Goal: Book appointment/travel/reservation

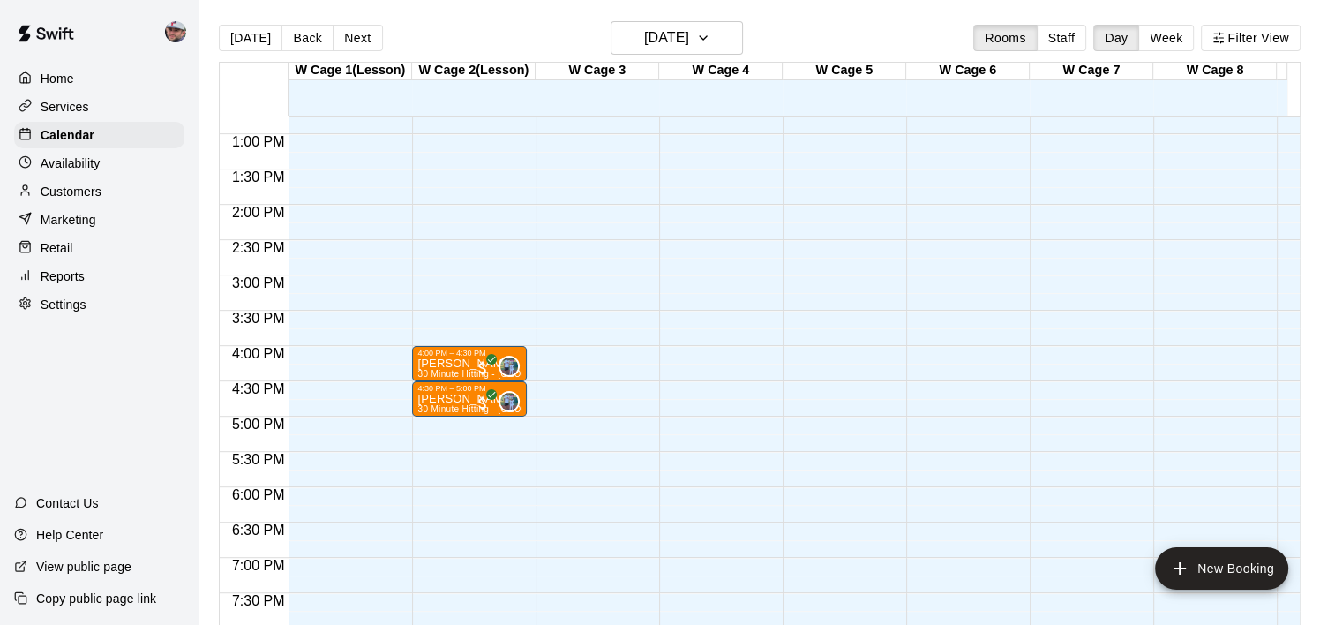
scroll to position [902, 0]
click at [349, 35] on button "Next" at bounding box center [357, 38] width 49 height 26
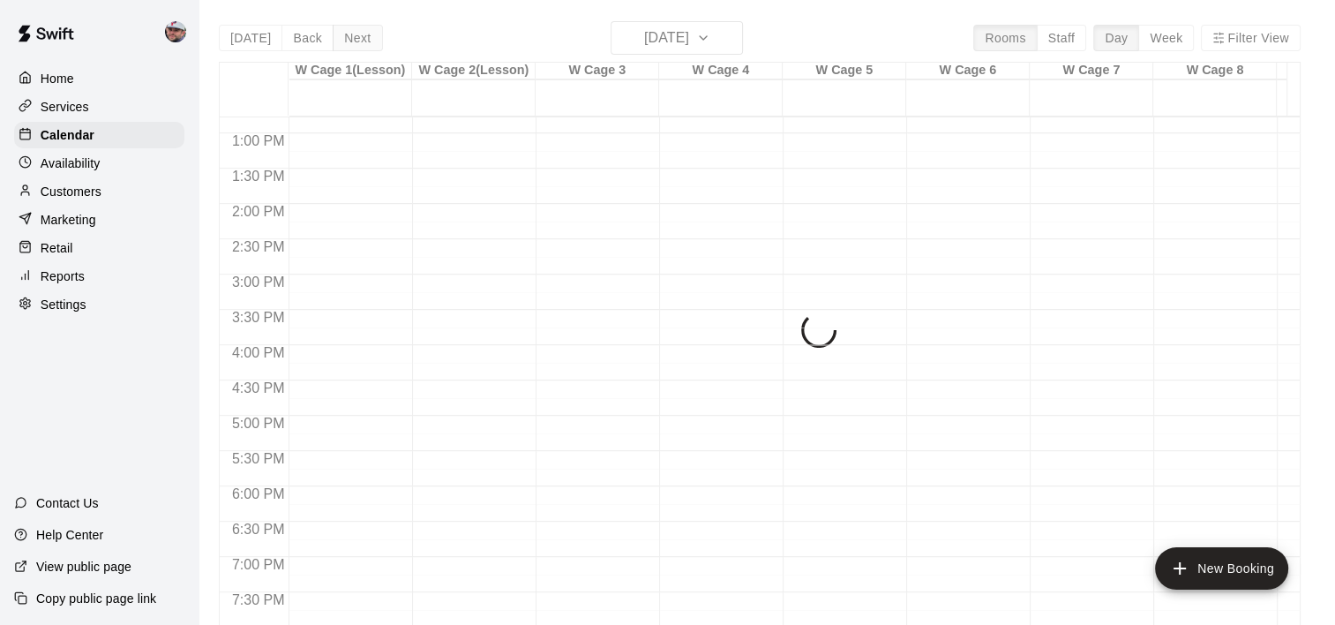
click at [349, 35] on div "[DATE] Back [DATE][DATE] Rooms Staff Day Week Filter View W Cage 1(Lesson) 13 S…" at bounding box center [760, 333] width 1082 height 625
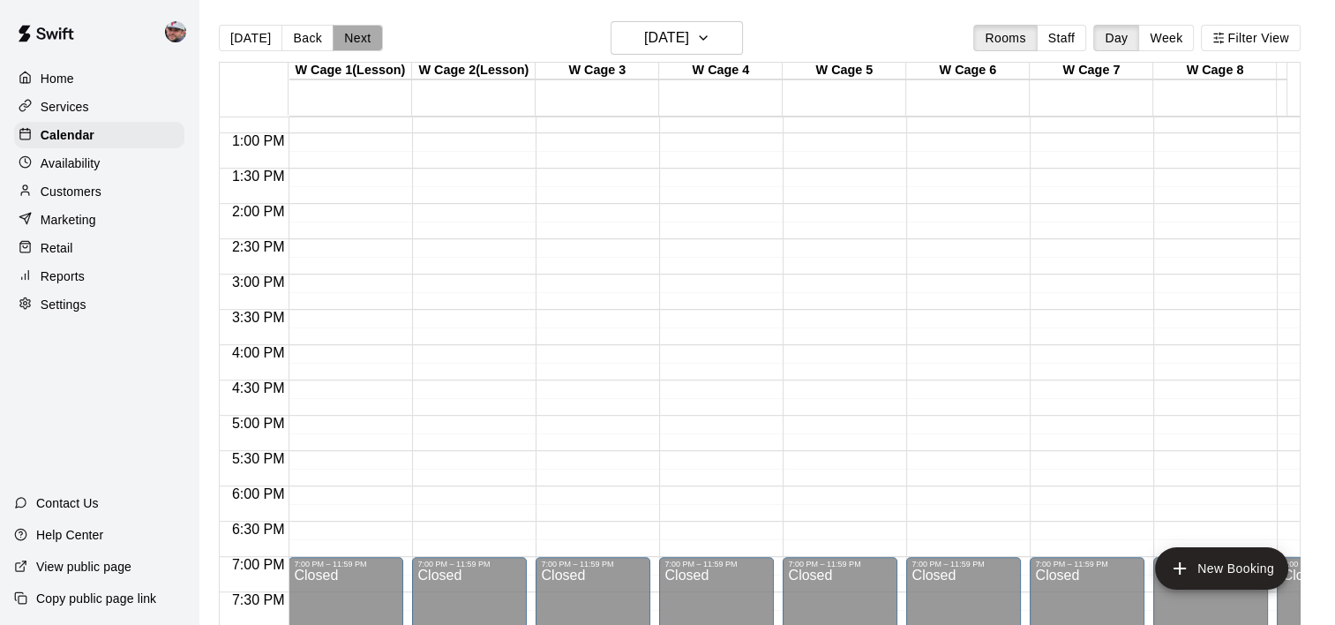
click at [349, 35] on button "Next" at bounding box center [357, 38] width 49 height 26
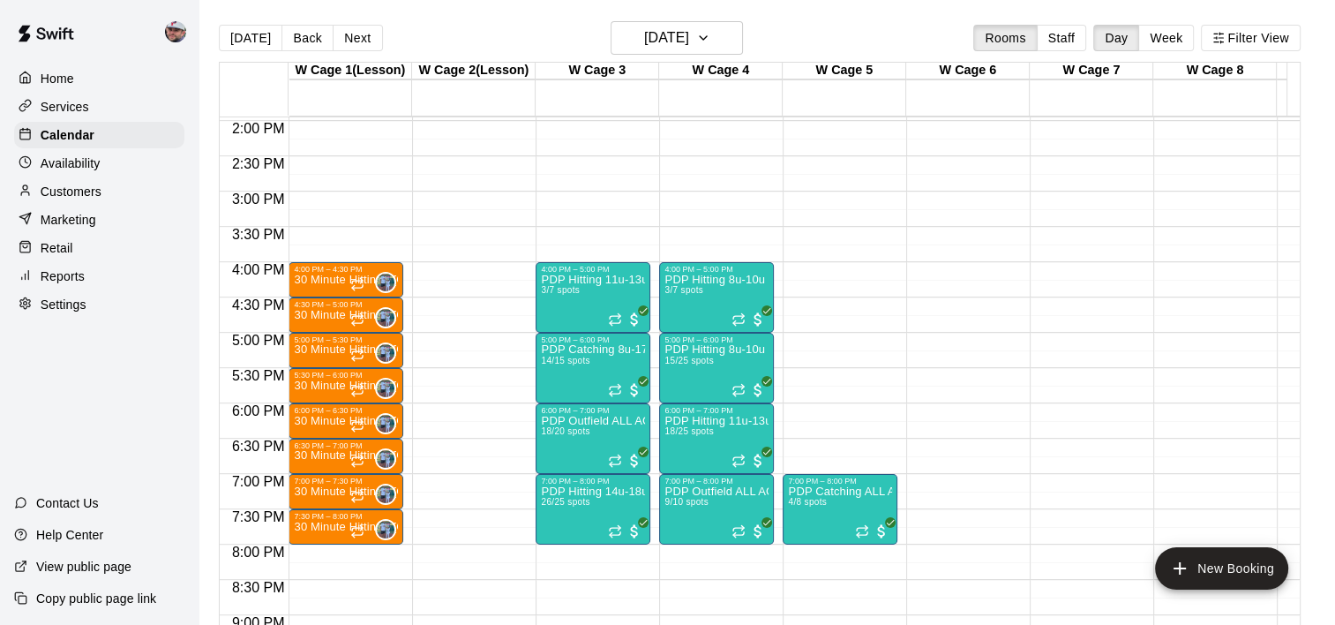
scroll to position [1000, 0]
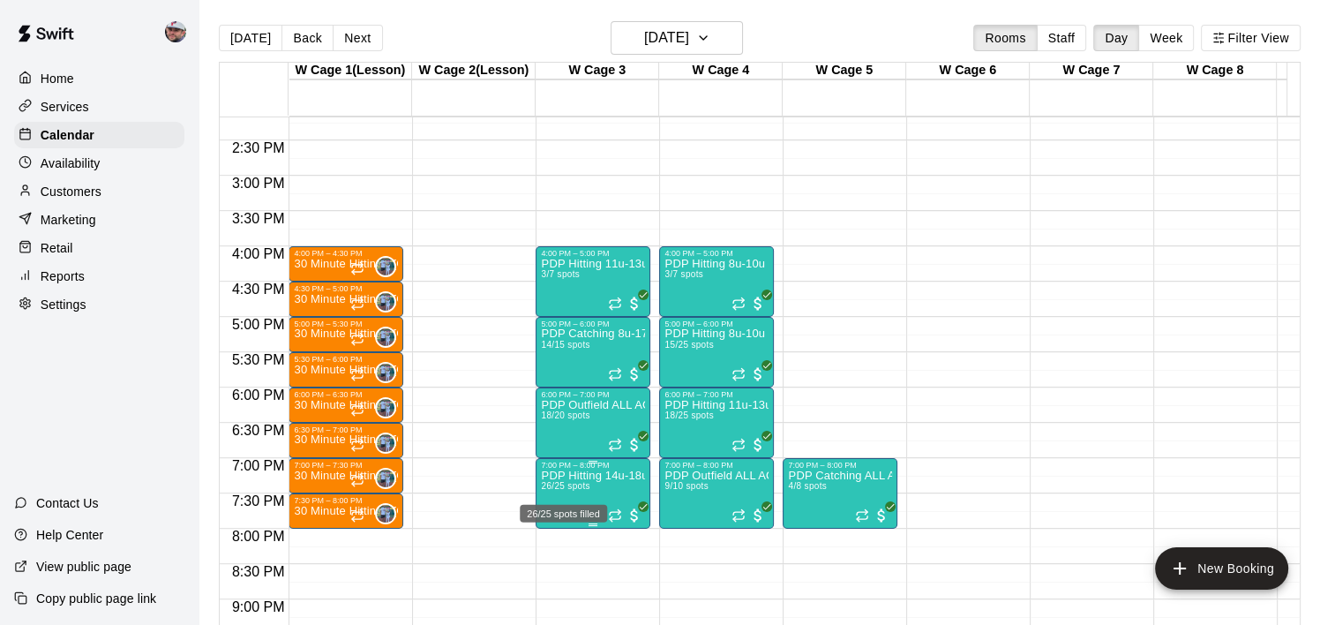
click at [583, 483] on span "26/25 spots" at bounding box center [565, 486] width 49 height 10
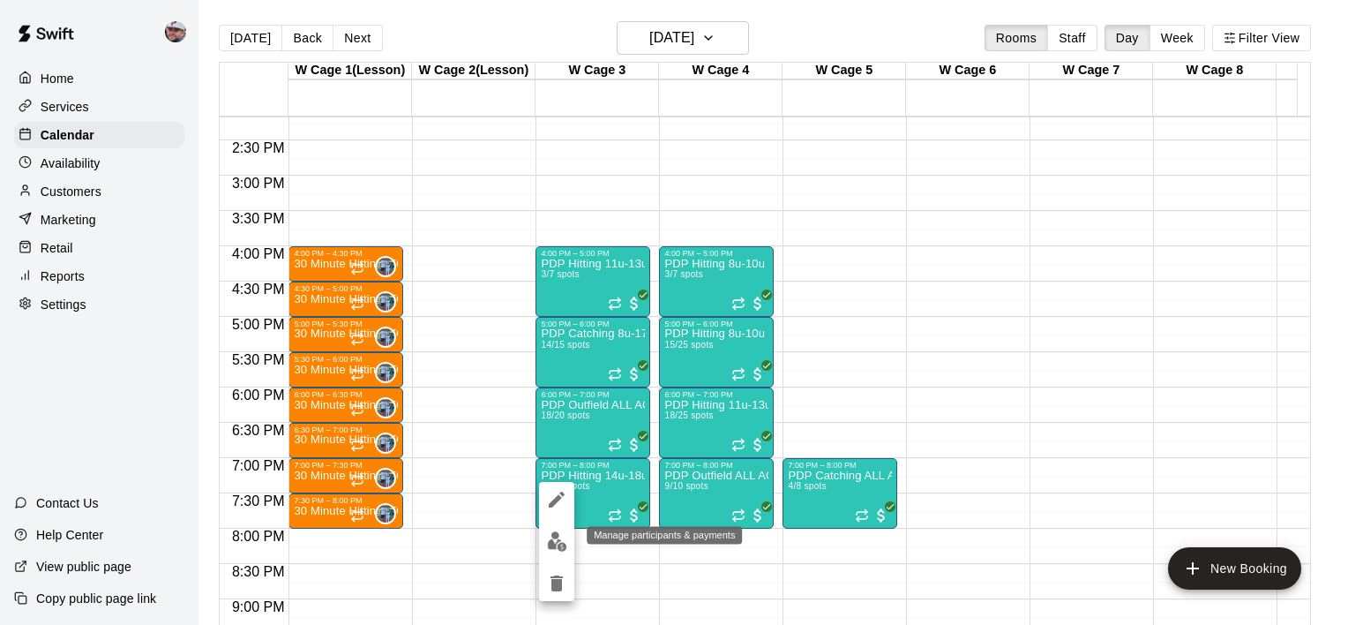
click at [551, 533] on img "edit" at bounding box center [557, 541] width 20 height 20
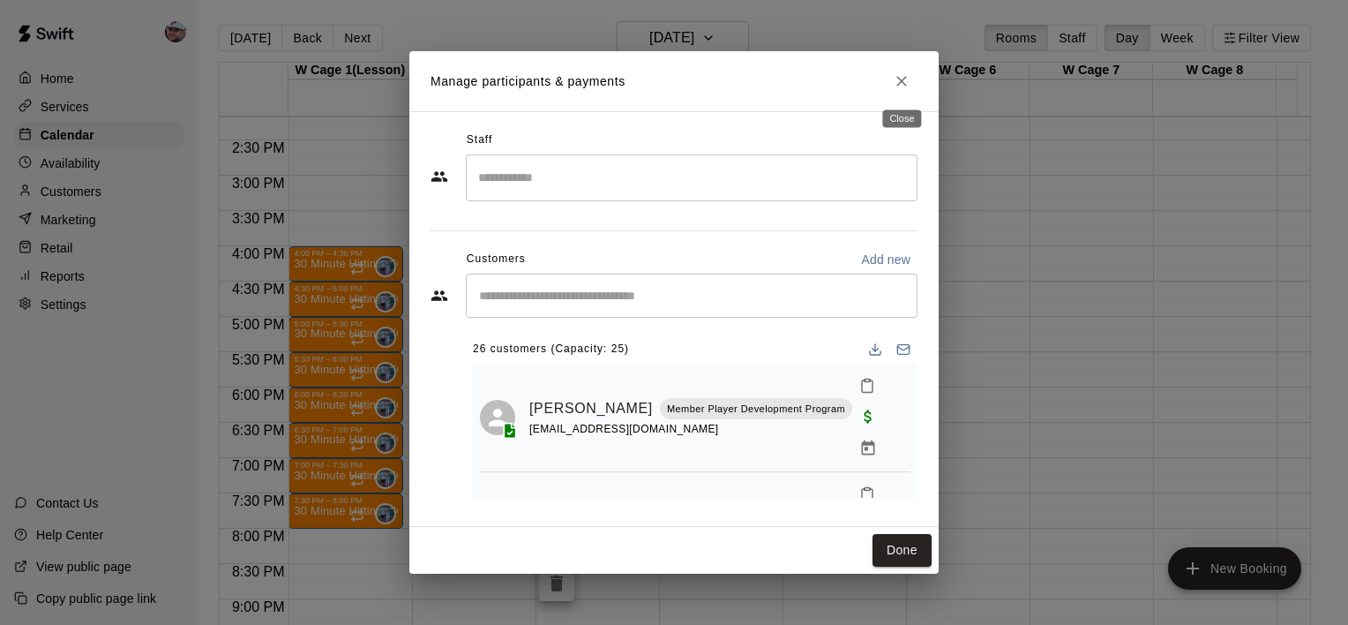
click at [896, 74] on icon "Close" at bounding box center [902, 81] width 18 height 18
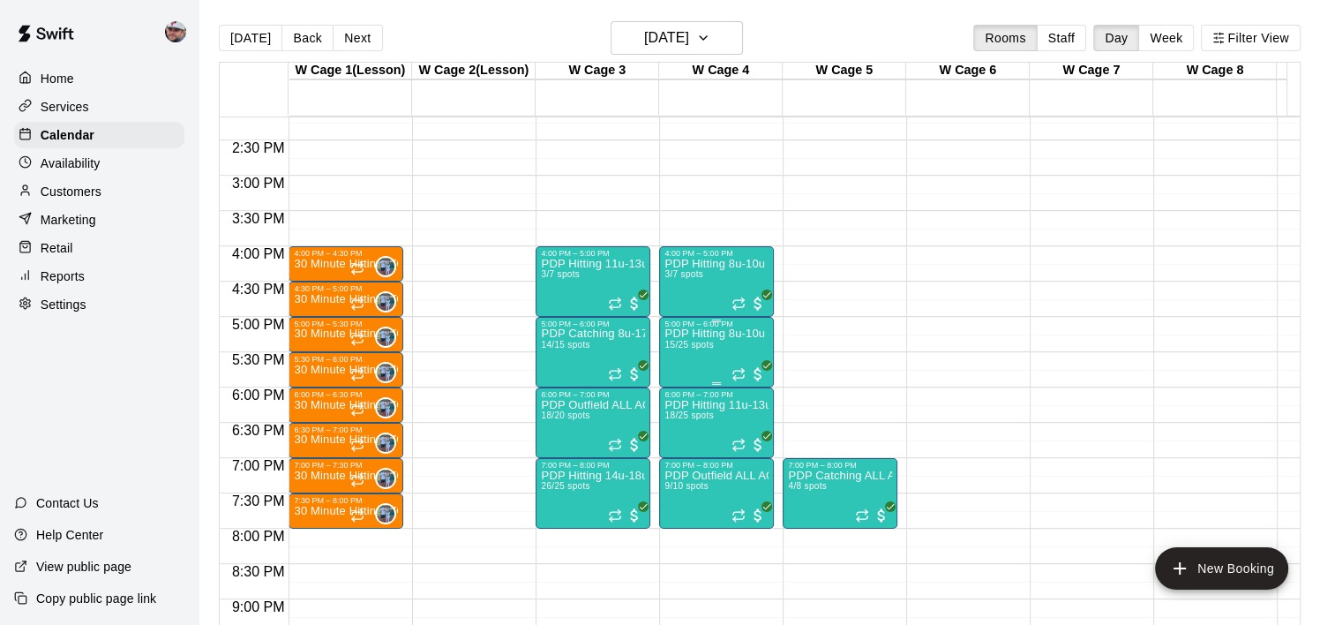
click at [715, 333] on p "PDP Hitting 8u-10u [GEOGRAPHIC_DATA]" at bounding box center [716, 333] width 104 height 0
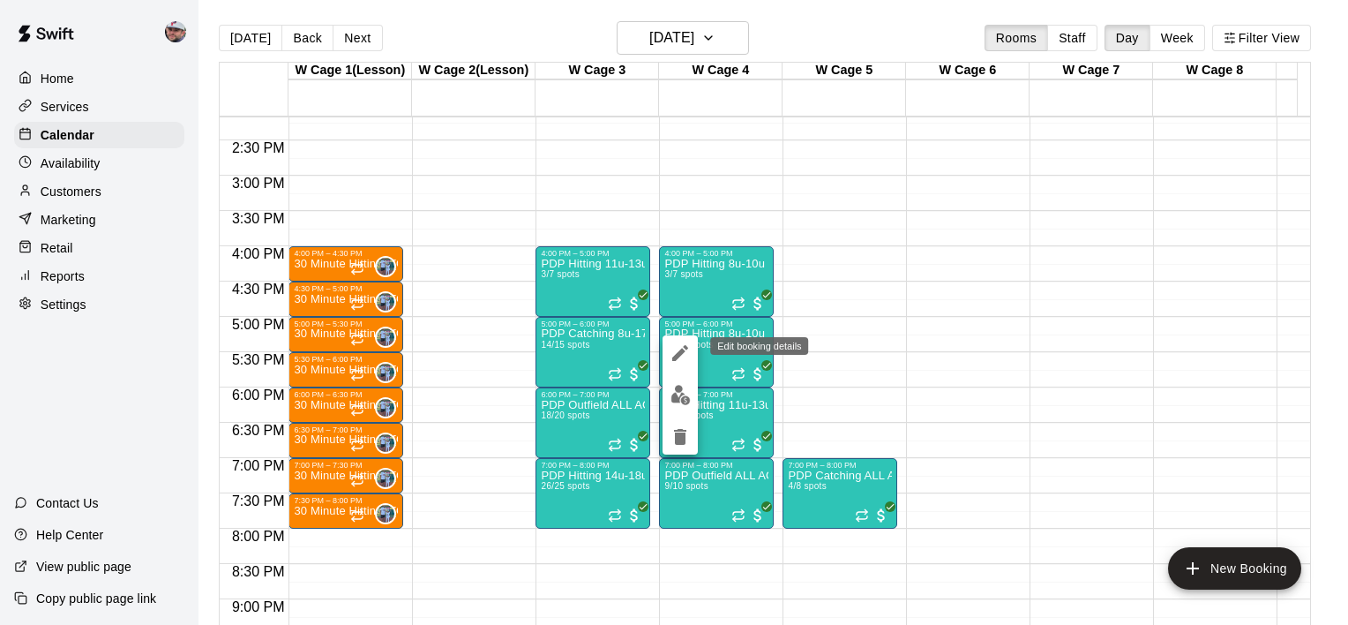
click at [684, 355] on icon "edit" at bounding box center [680, 352] width 21 height 21
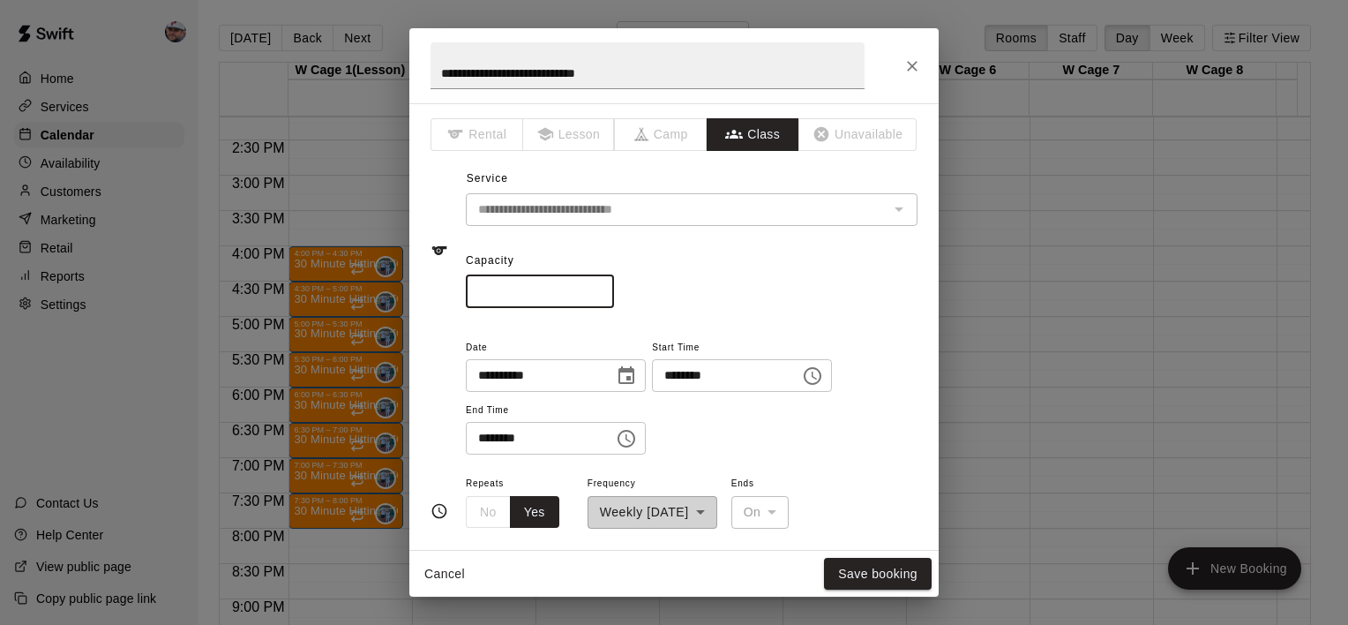
click at [548, 283] on input "**" at bounding box center [540, 291] width 148 height 33
type input "**"
click at [905, 580] on button "Save booking" at bounding box center [878, 574] width 108 height 33
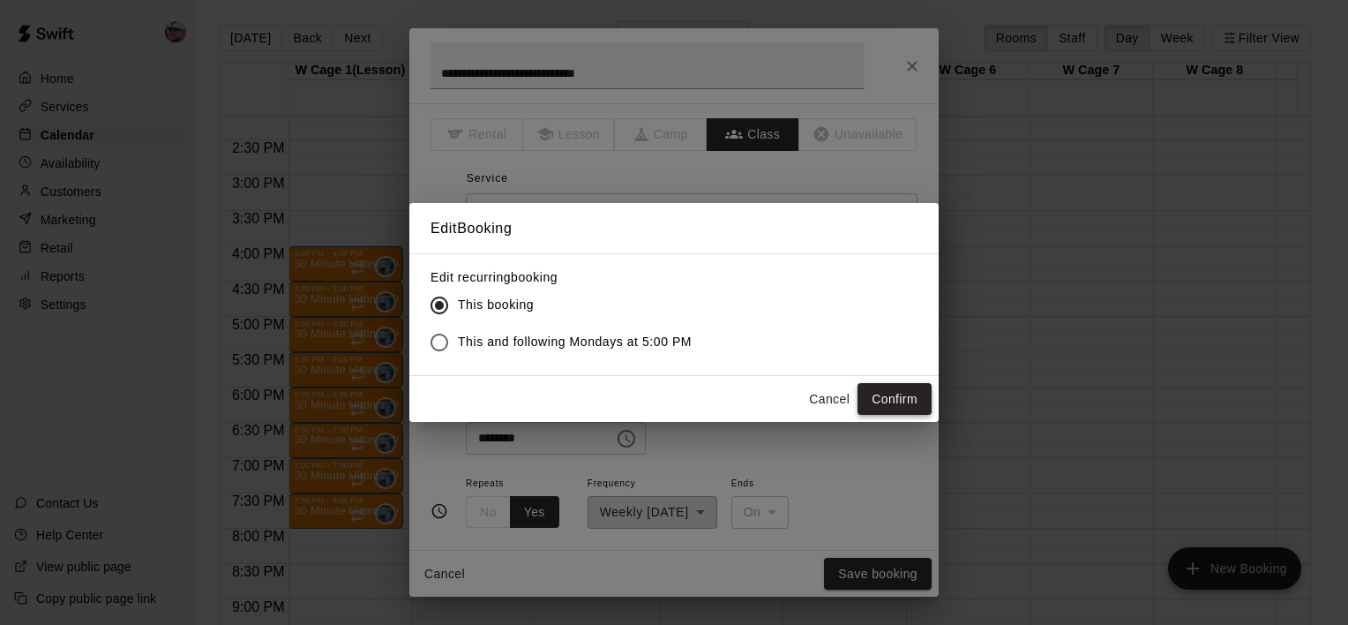
click at [862, 400] on button "Confirm" at bounding box center [895, 399] width 74 height 33
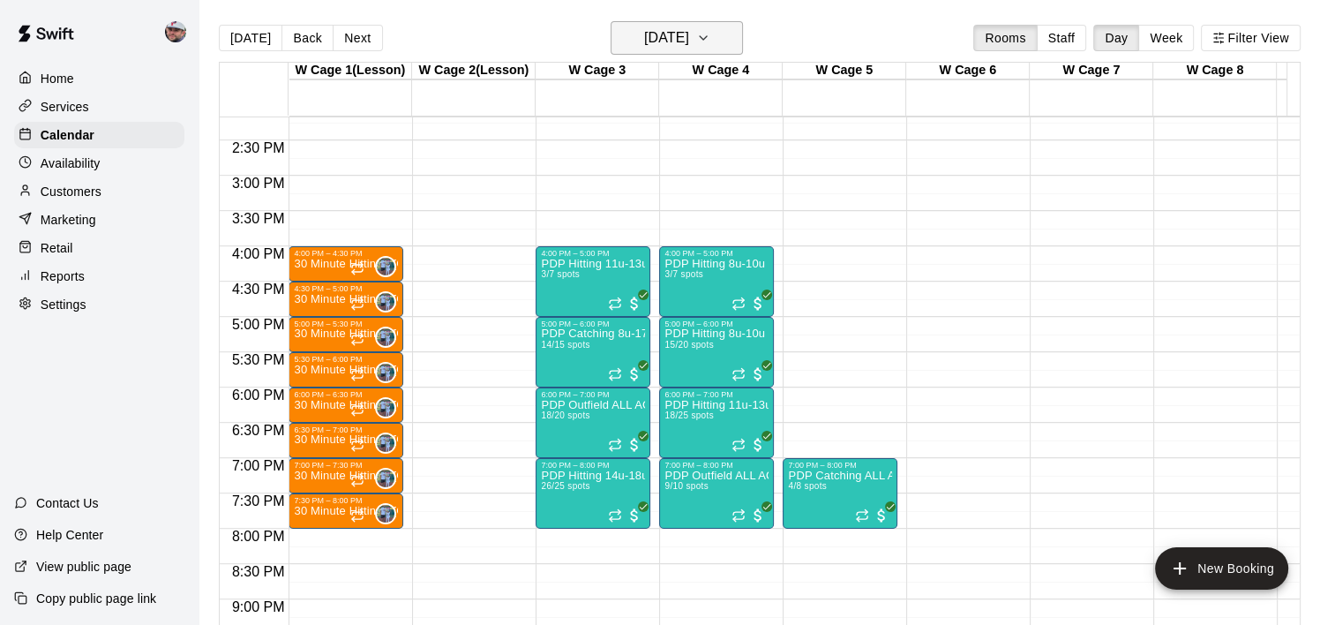
click at [688, 25] on button "[DATE]" at bounding box center [677, 38] width 132 height 34
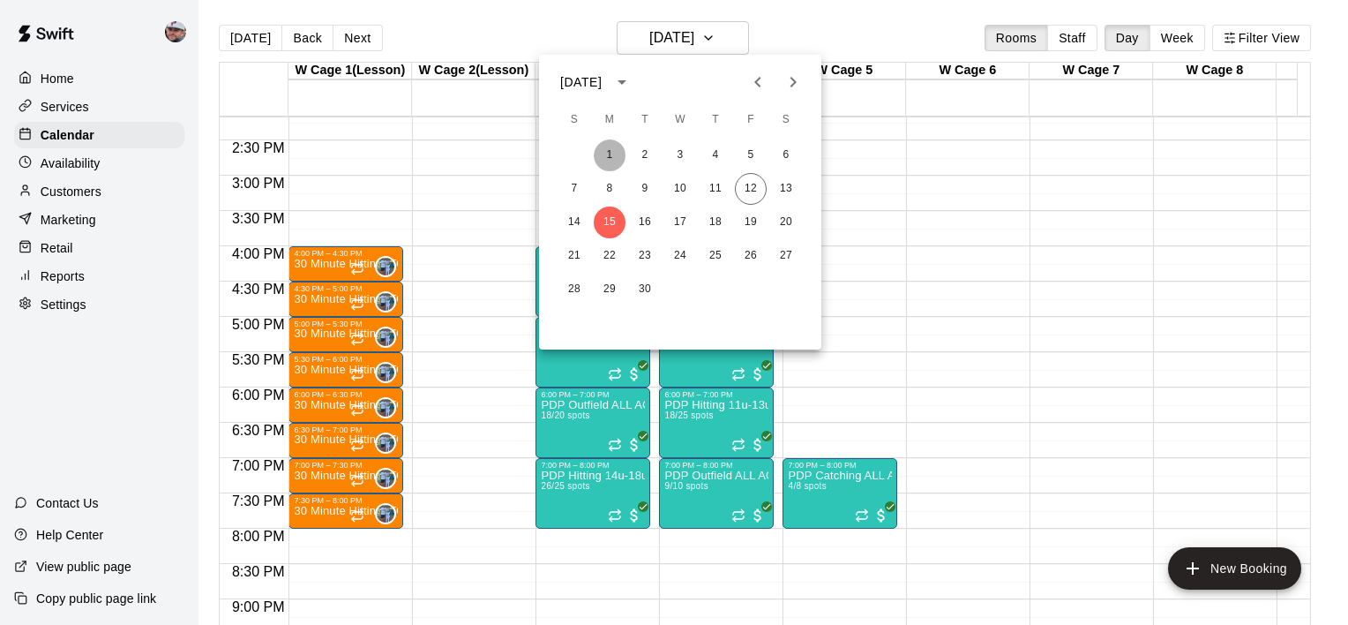
click at [606, 150] on button "1" at bounding box center [610, 155] width 32 height 32
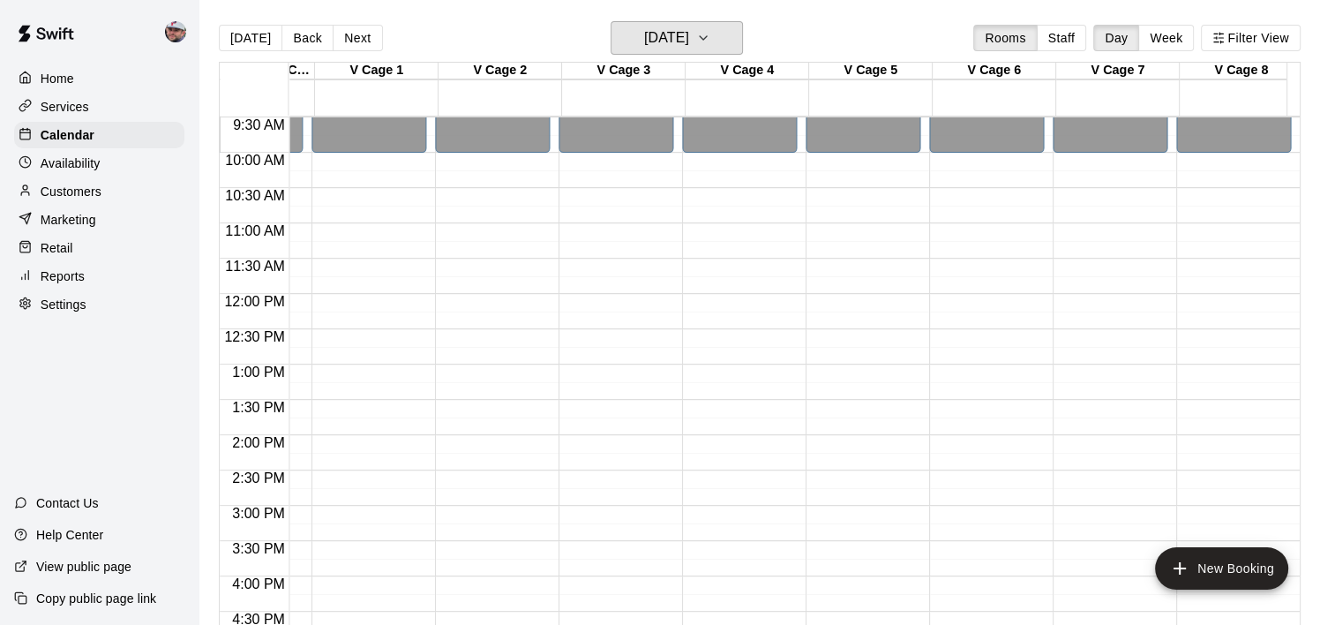
scroll to position [671, 2819]
click at [351, 34] on button "Next" at bounding box center [357, 38] width 49 height 26
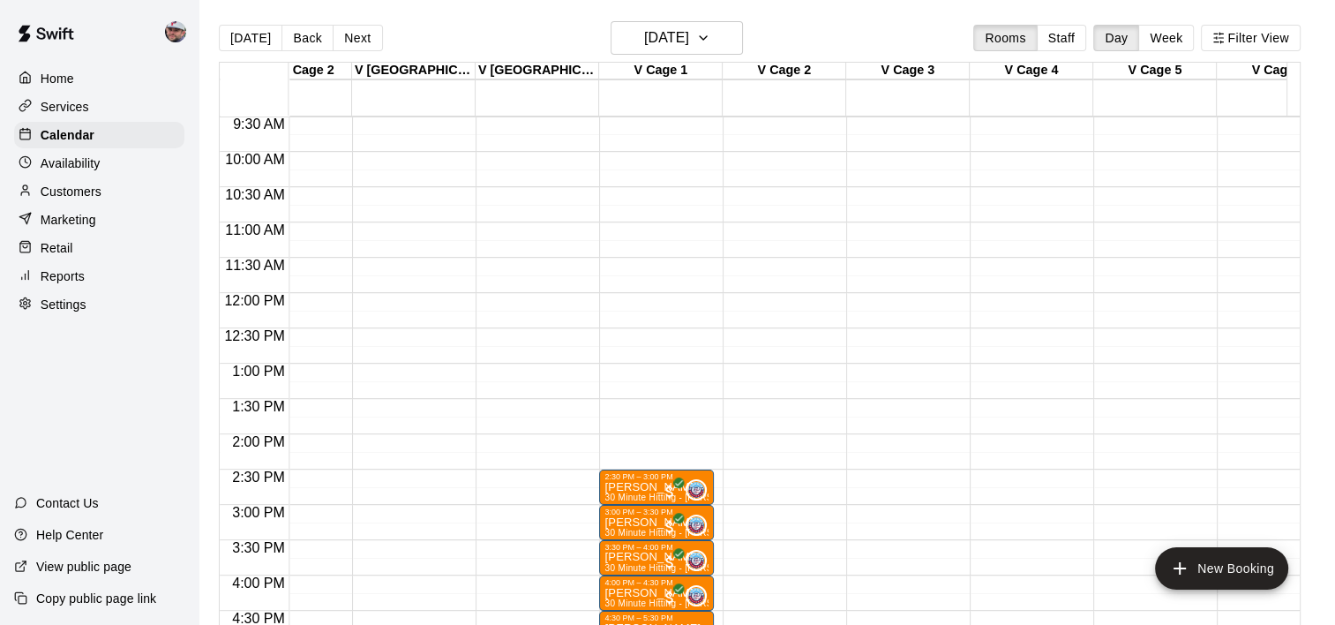
scroll to position [0, 2424]
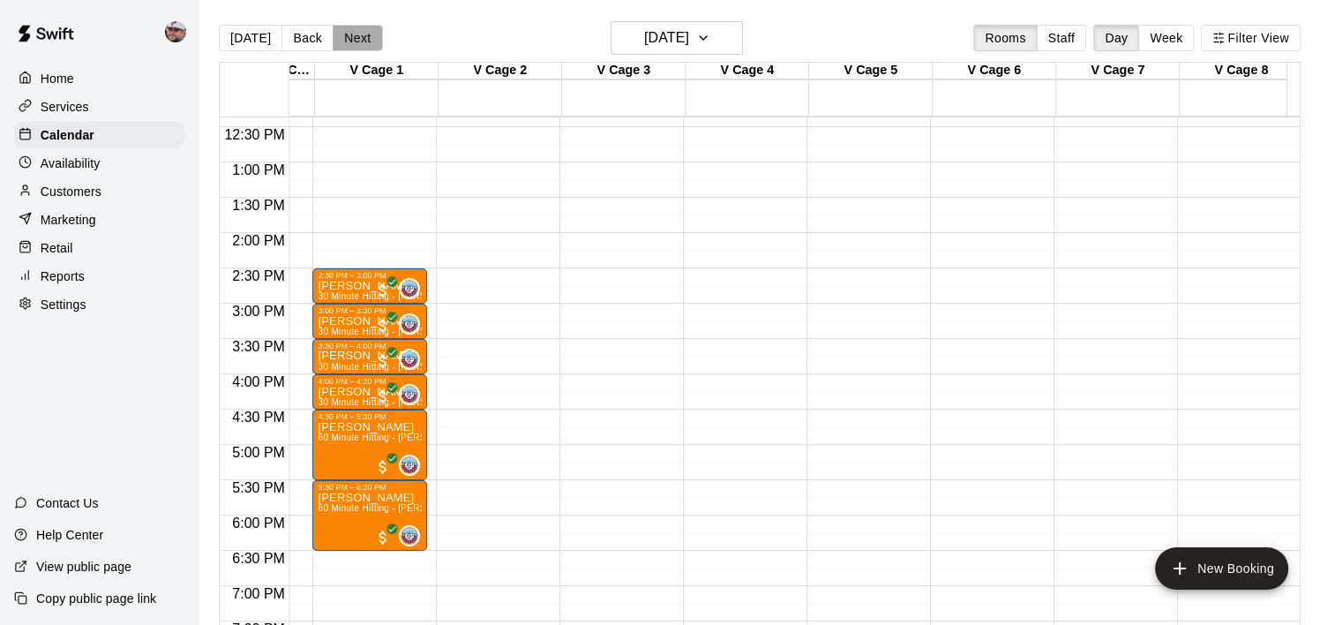
click at [364, 47] on button "Next" at bounding box center [357, 38] width 49 height 26
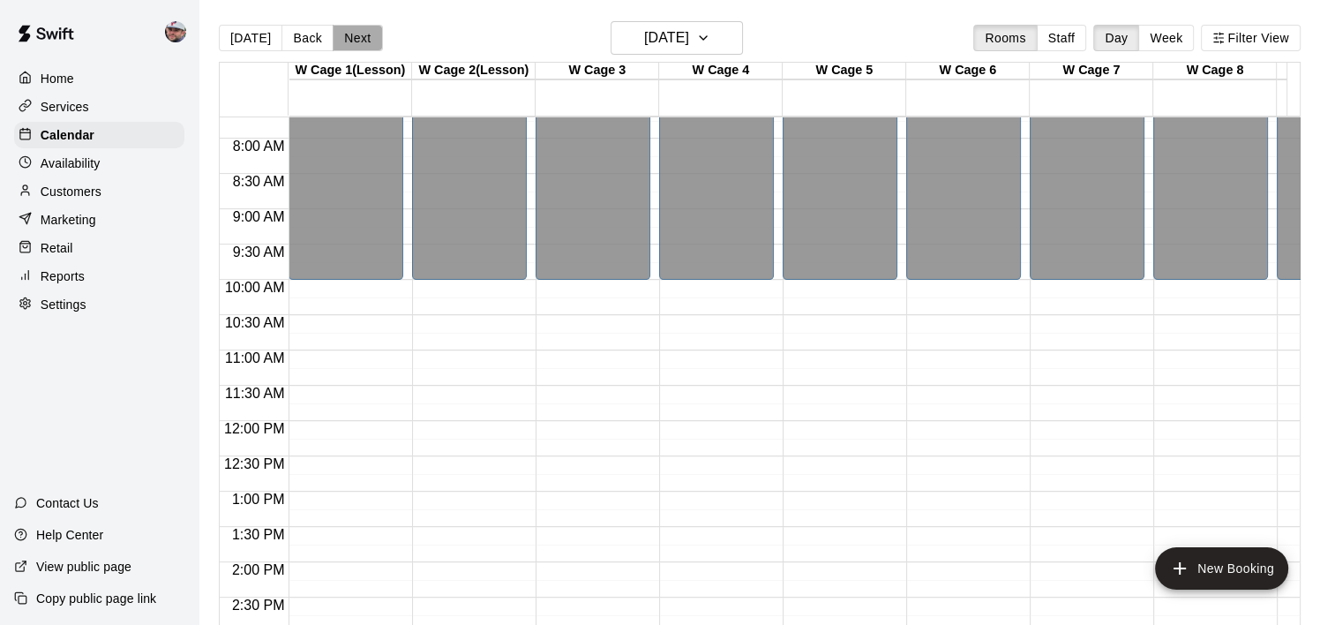
click at [356, 43] on button "Next" at bounding box center [357, 38] width 49 height 26
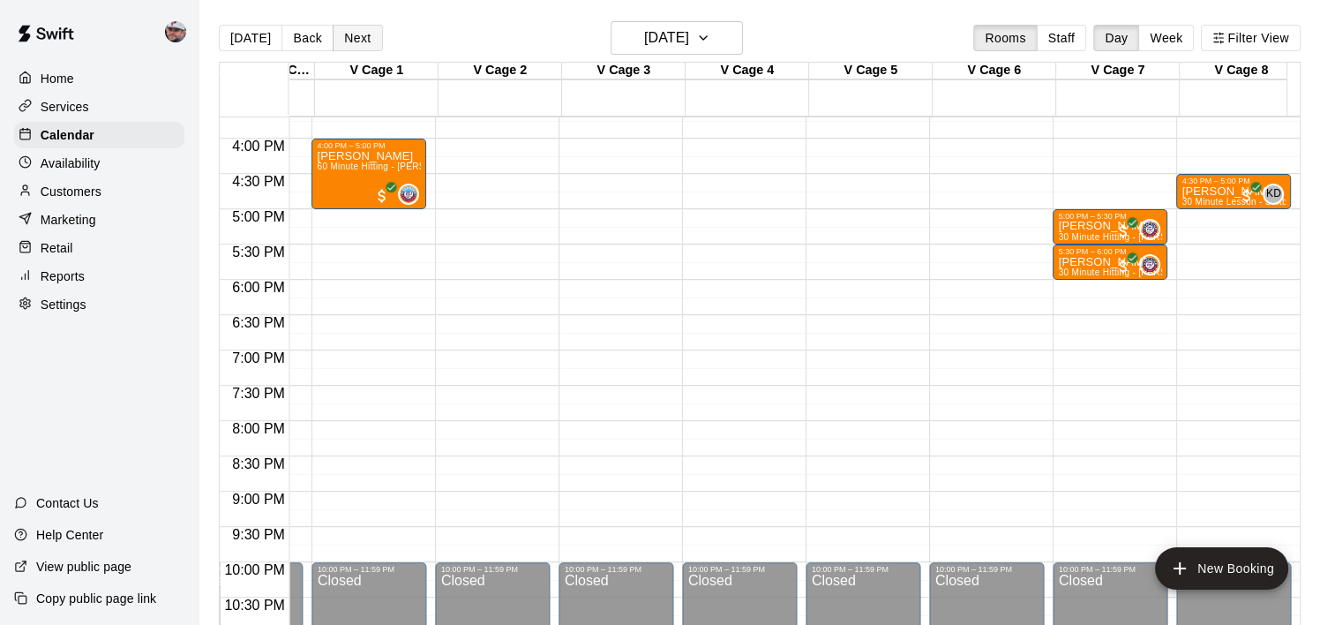
click at [368, 34] on button "Next" at bounding box center [357, 38] width 49 height 26
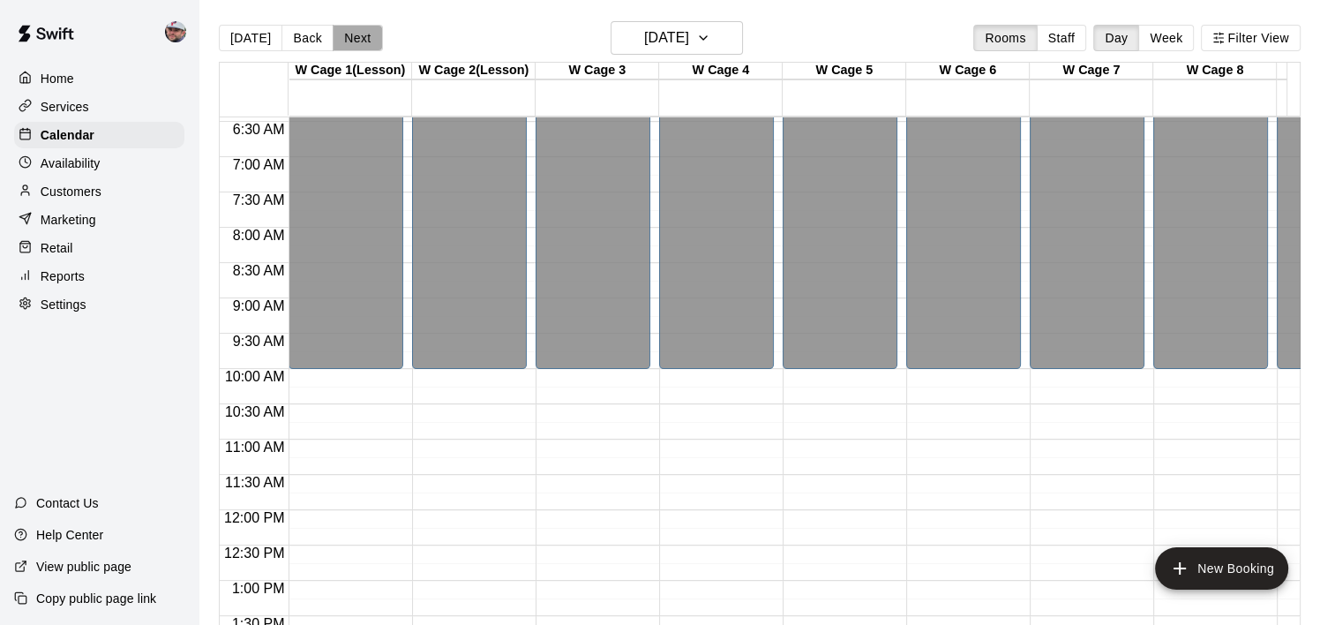
click at [355, 42] on button "Next" at bounding box center [357, 38] width 49 height 26
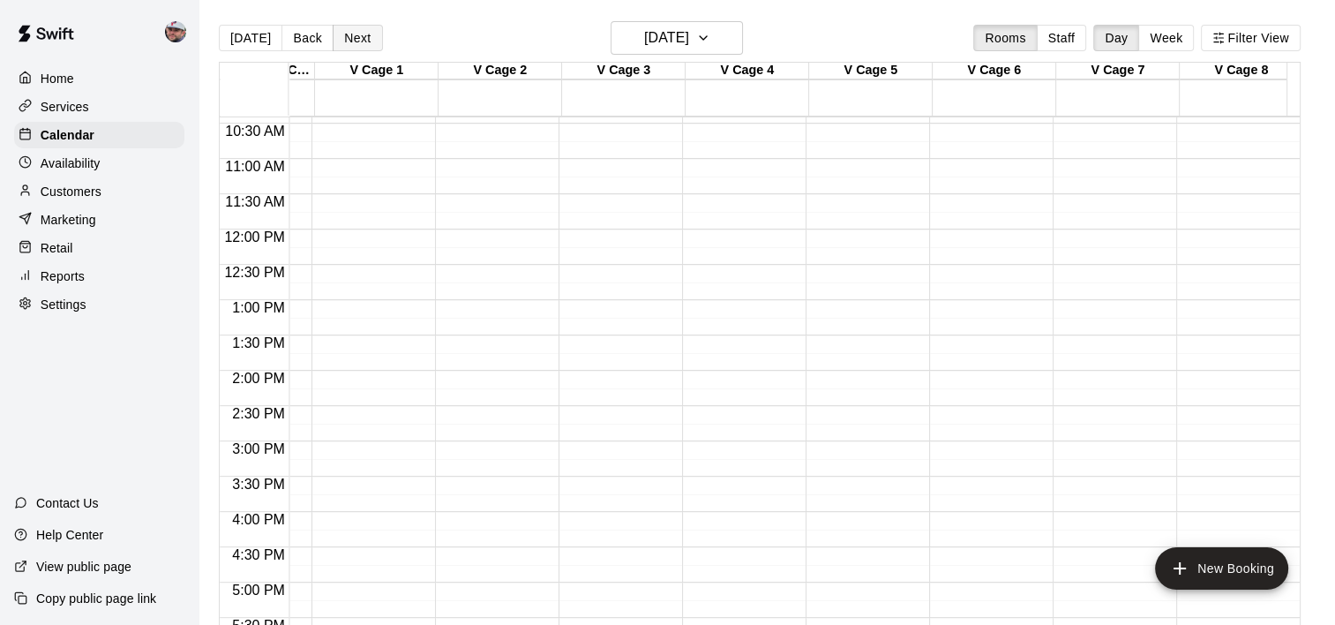
click at [369, 39] on button "Next" at bounding box center [357, 38] width 49 height 26
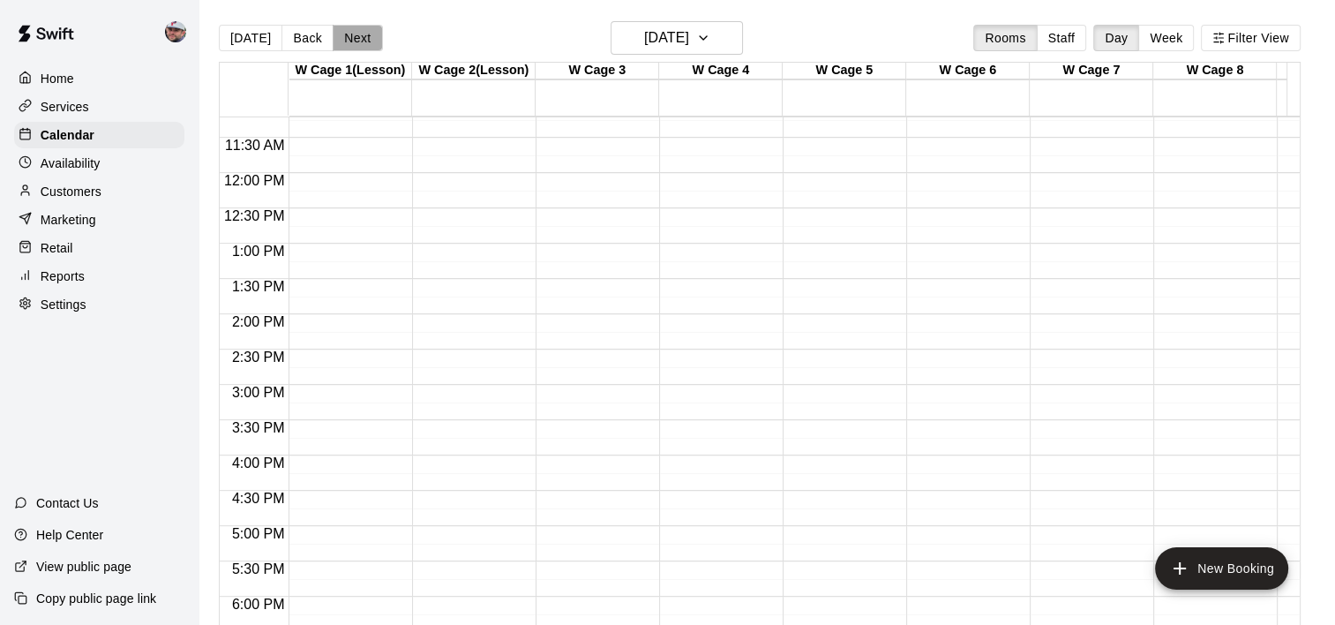
click at [357, 42] on button "Next" at bounding box center [357, 38] width 49 height 26
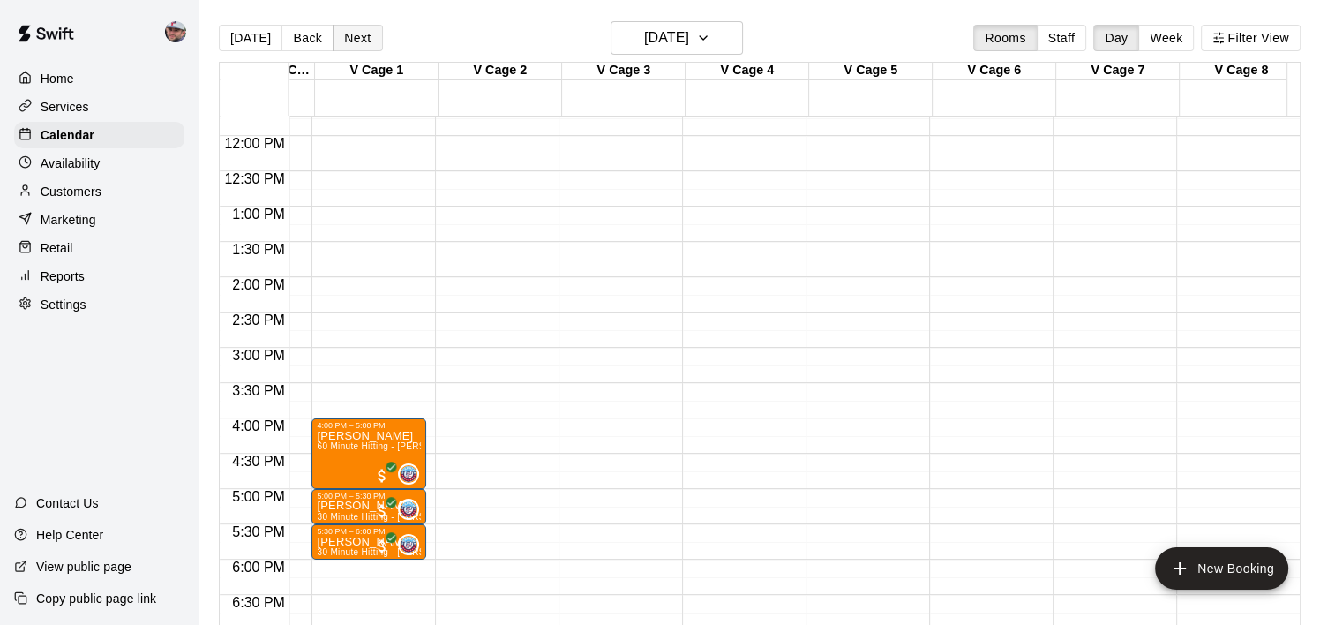
click at [349, 28] on button "Next" at bounding box center [357, 38] width 49 height 26
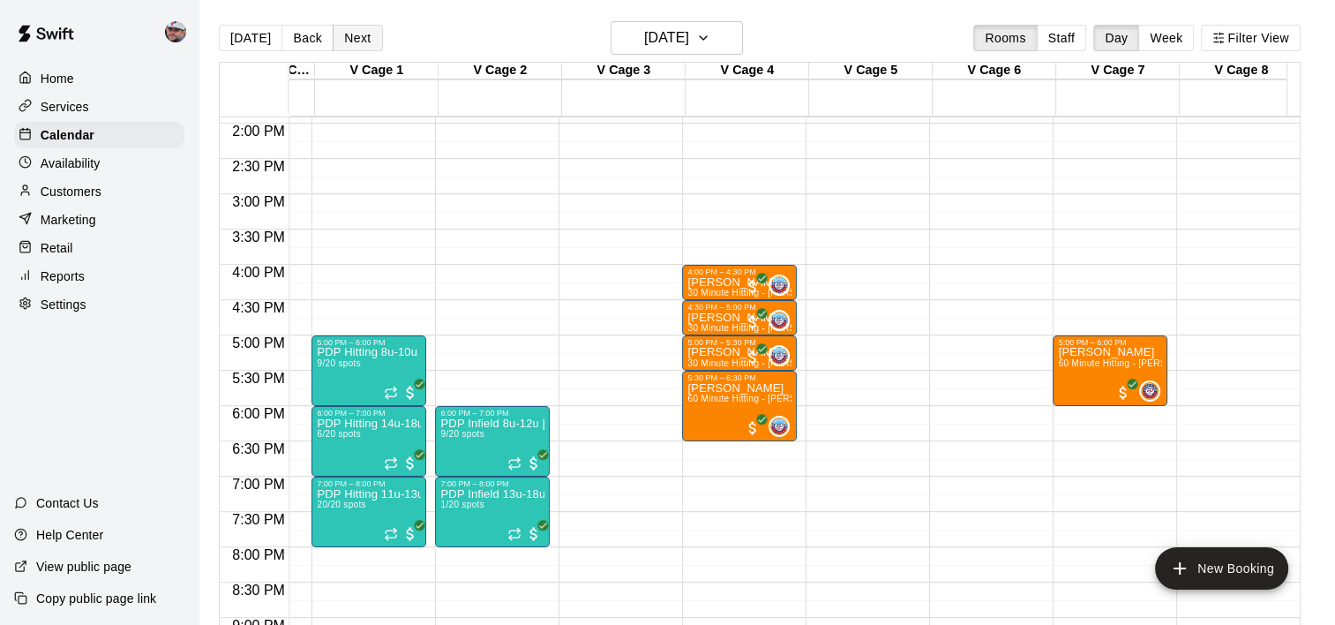
click at [346, 34] on button "Next" at bounding box center [357, 38] width 49 height 26
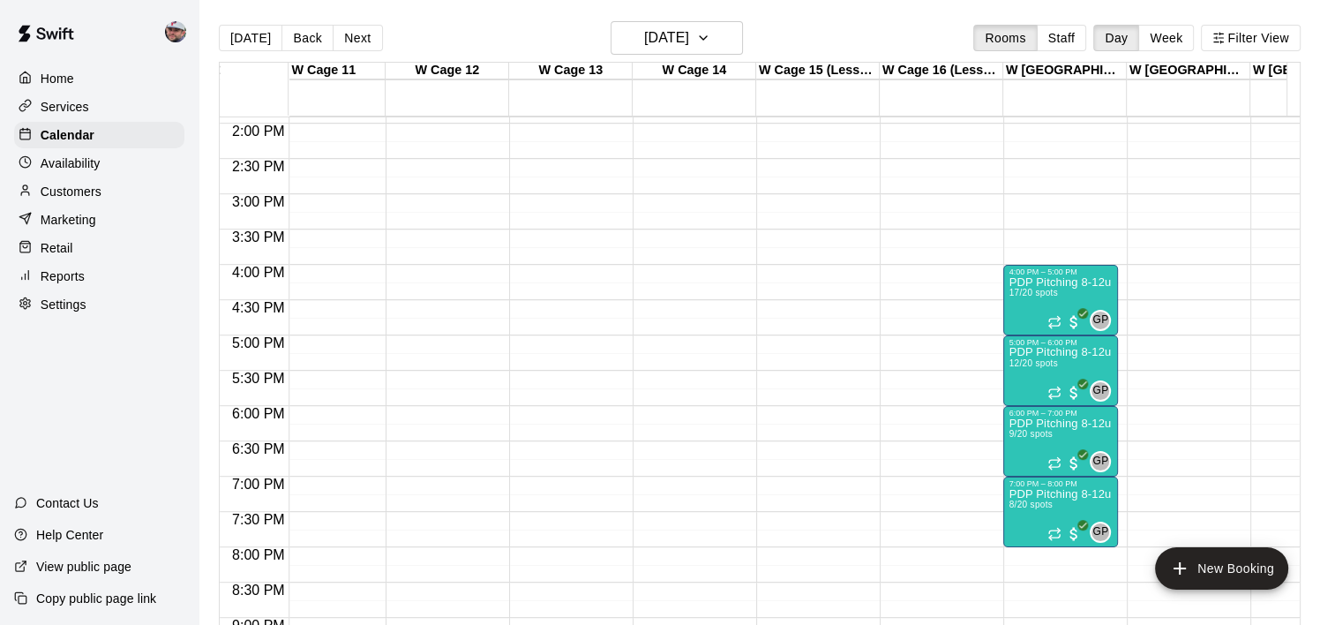
scroll to position [0, 1238]
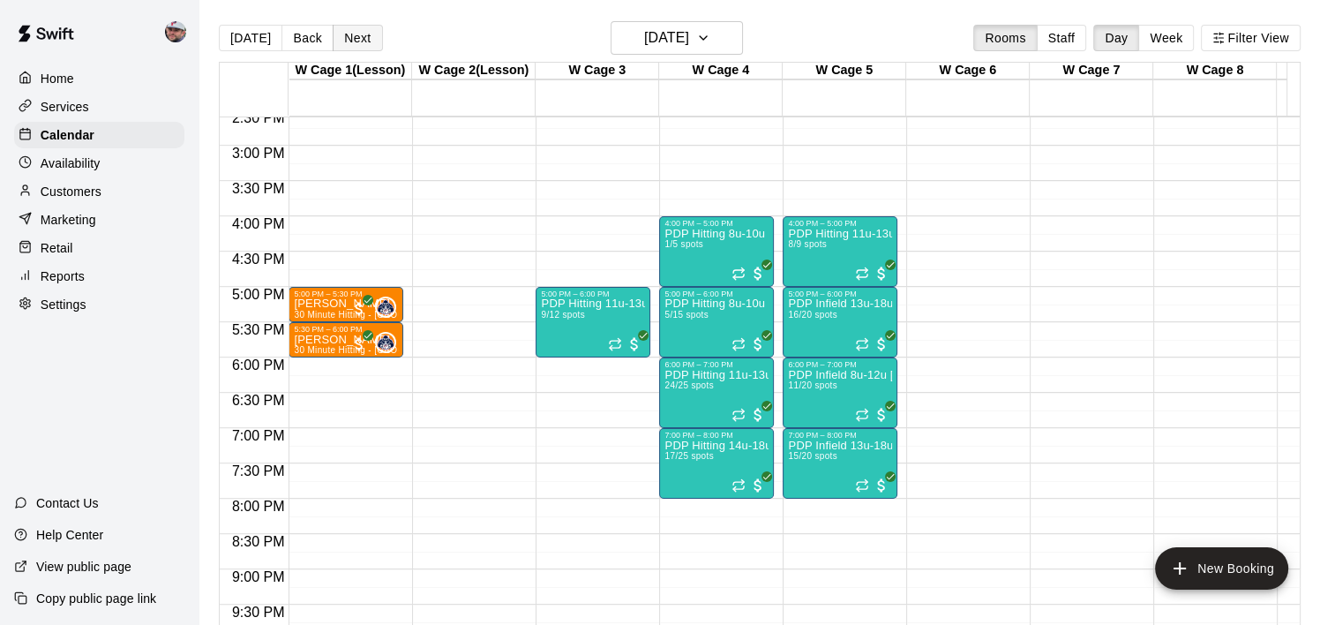
click at [340, 37] on button "Next" at bounding box center [357, 38] width 49 height 26
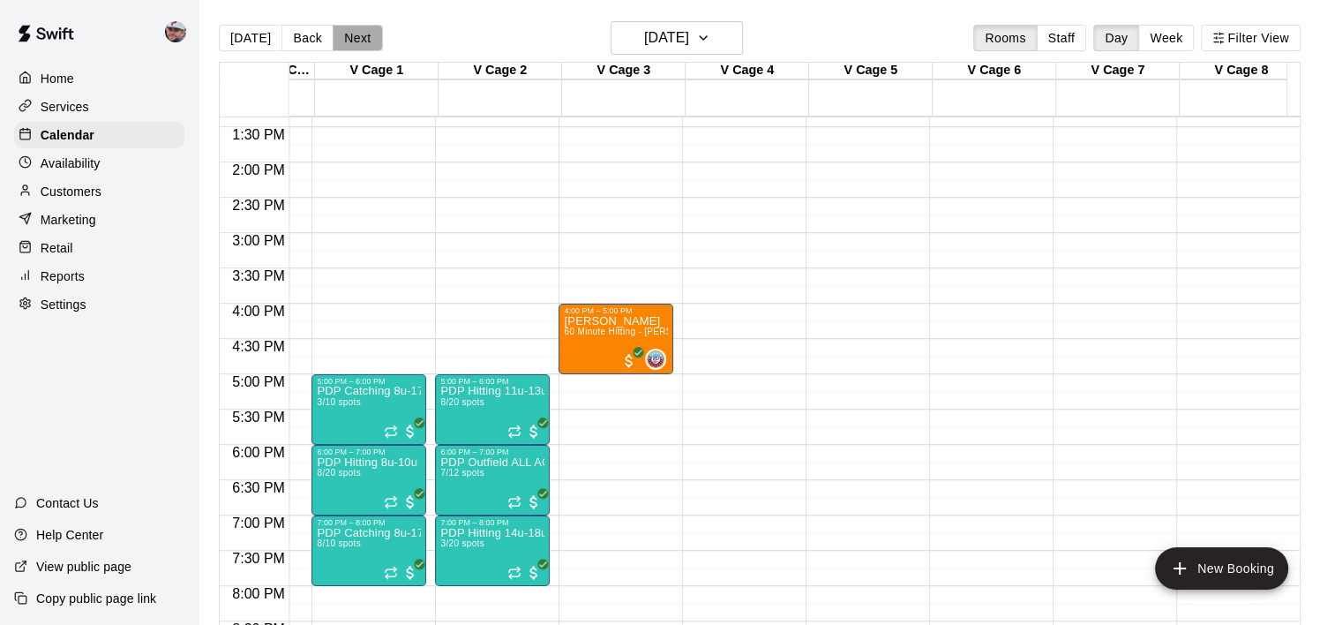
click at [342, 46] on button "Next" at bounding box center [357, 38] width 49 height 26
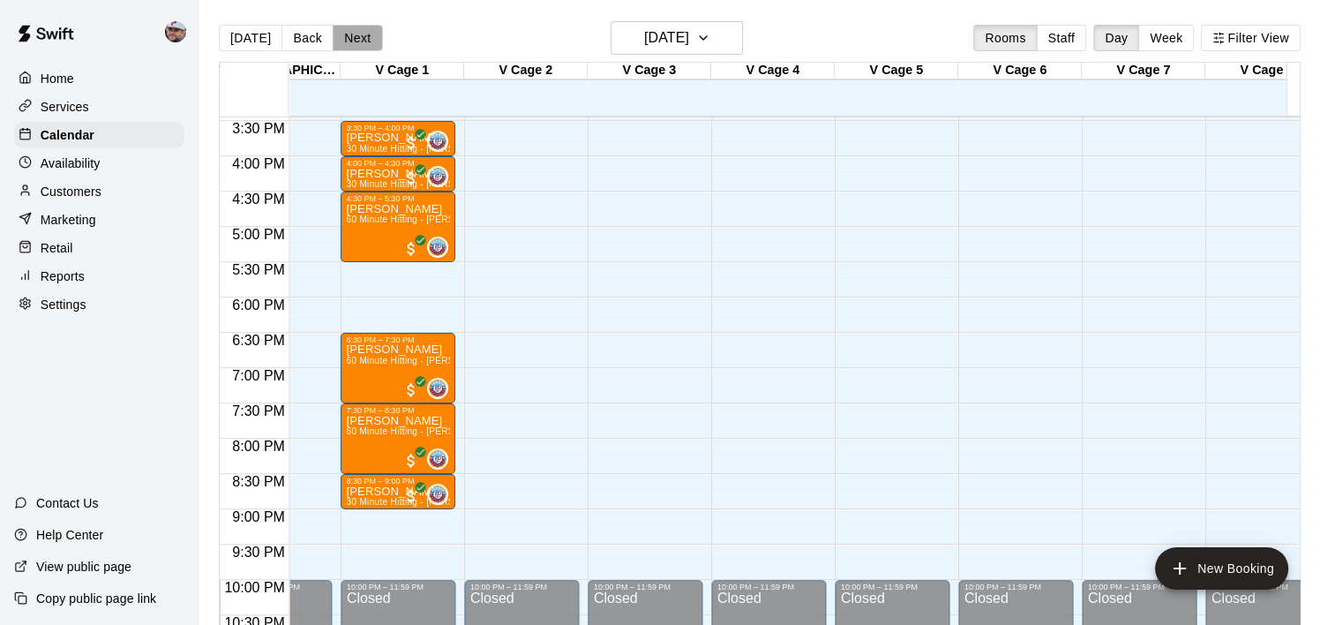
click at [368, 37] on button "Next" at bounding box center [357, 38] width 49 height 26
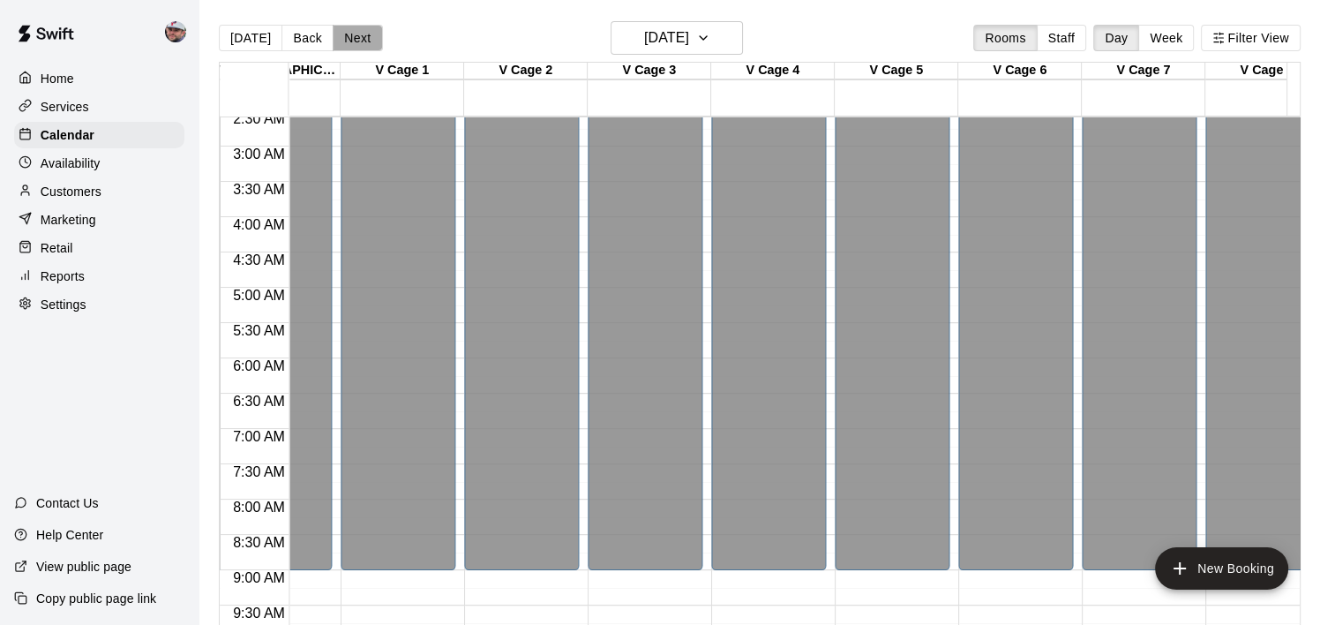
click at [343, 41] on button "Next" at bounding box center [357, 38] width 49 height 26
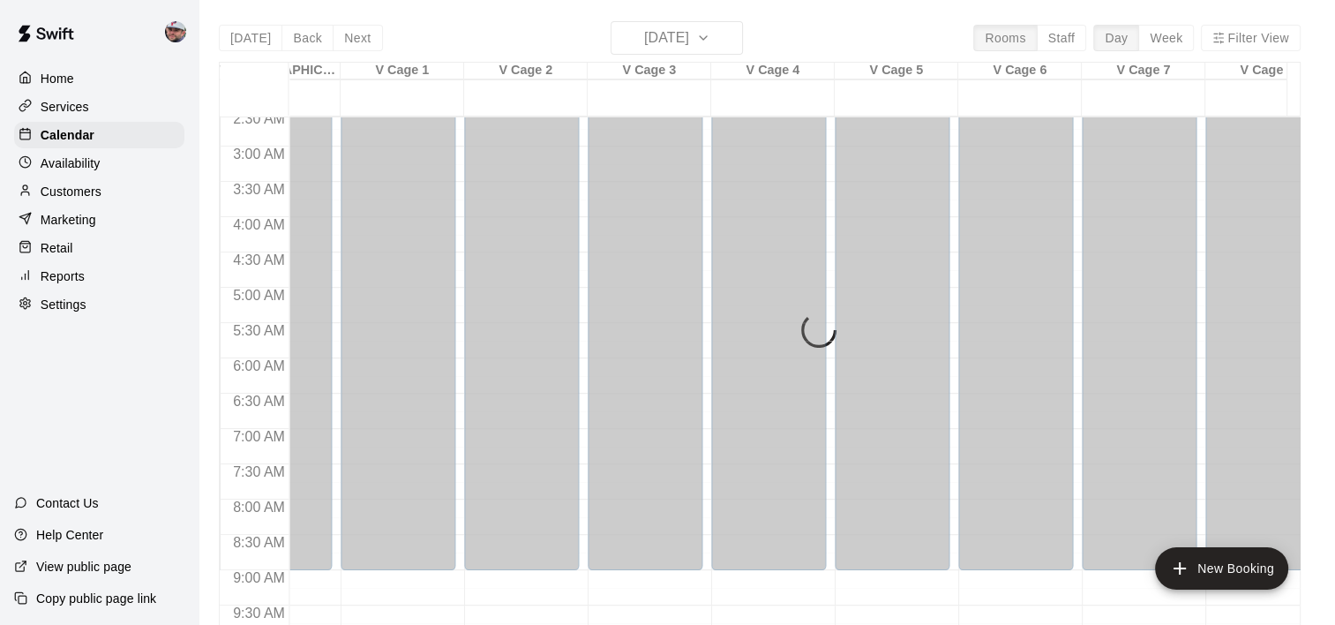
click at [343, 42] on div "[DATE] Back [DATE][DATE] Rooms Staff Day Week Filter View W Cage 1(Lesson) 14 S…" at bounding box center [760, 333] width 1082 height 625
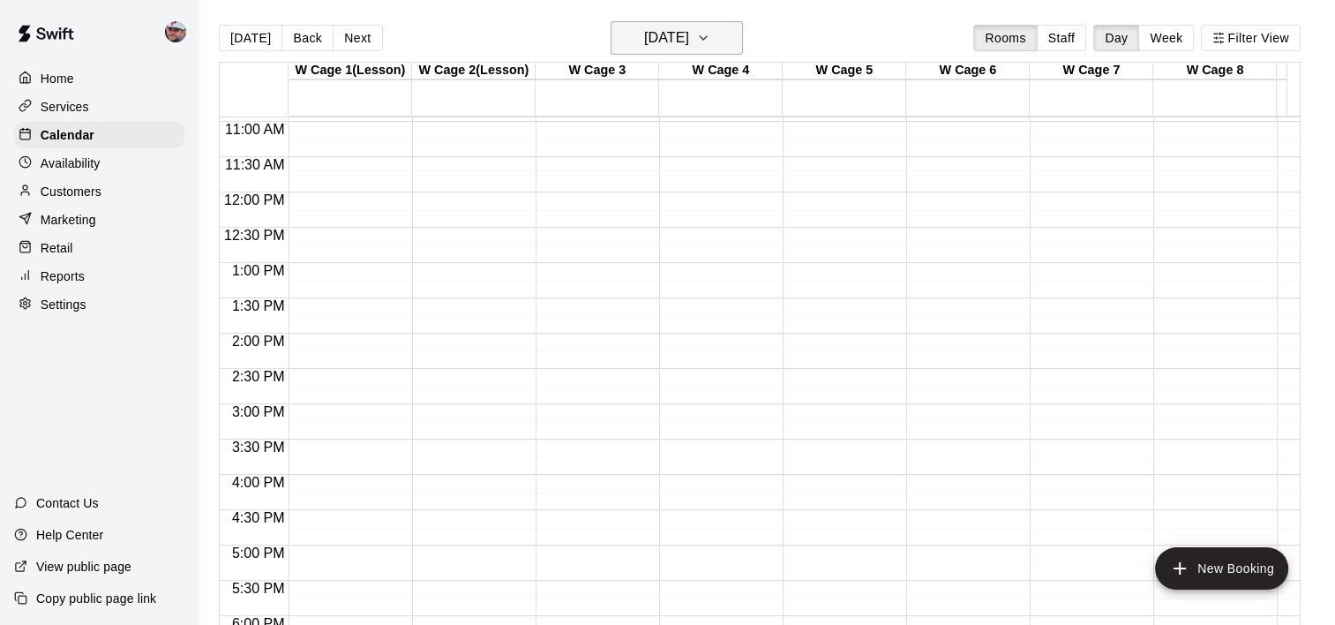
click at [663, 26] on h6 "[DATE]" at bounding box center [666, 38] width 45 height 25
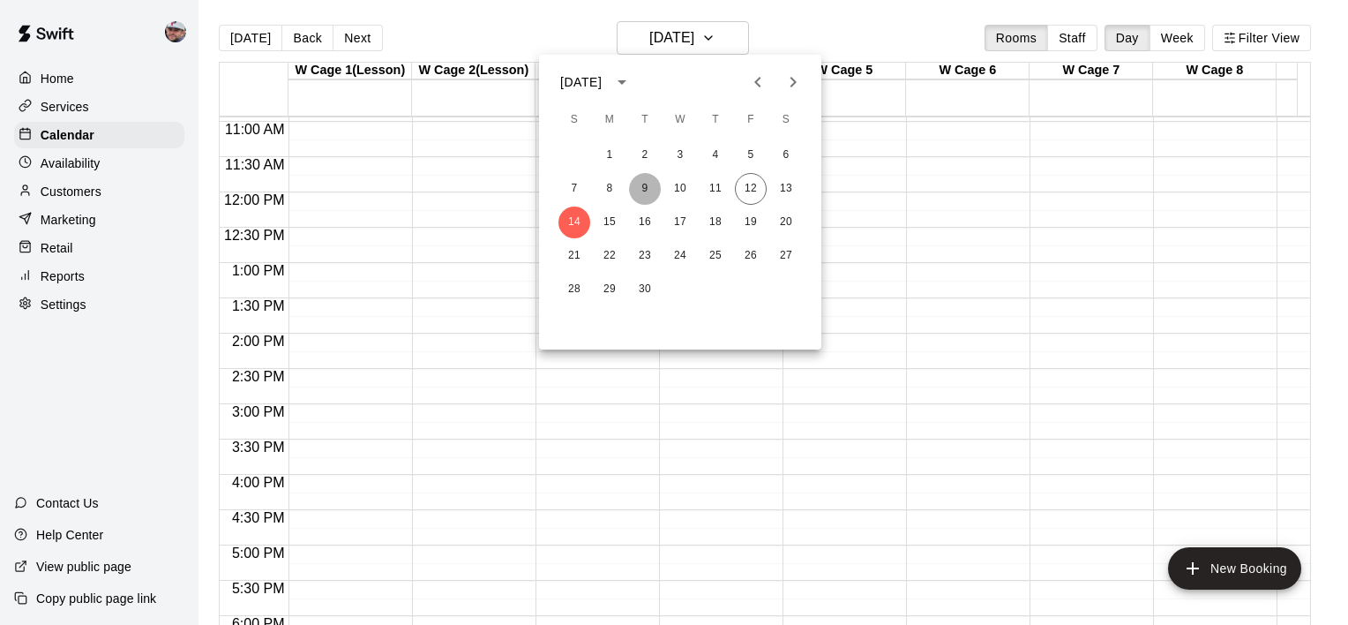
click at [638, 184] on button "9" at bounding box center [645, 189] width 32 height 32
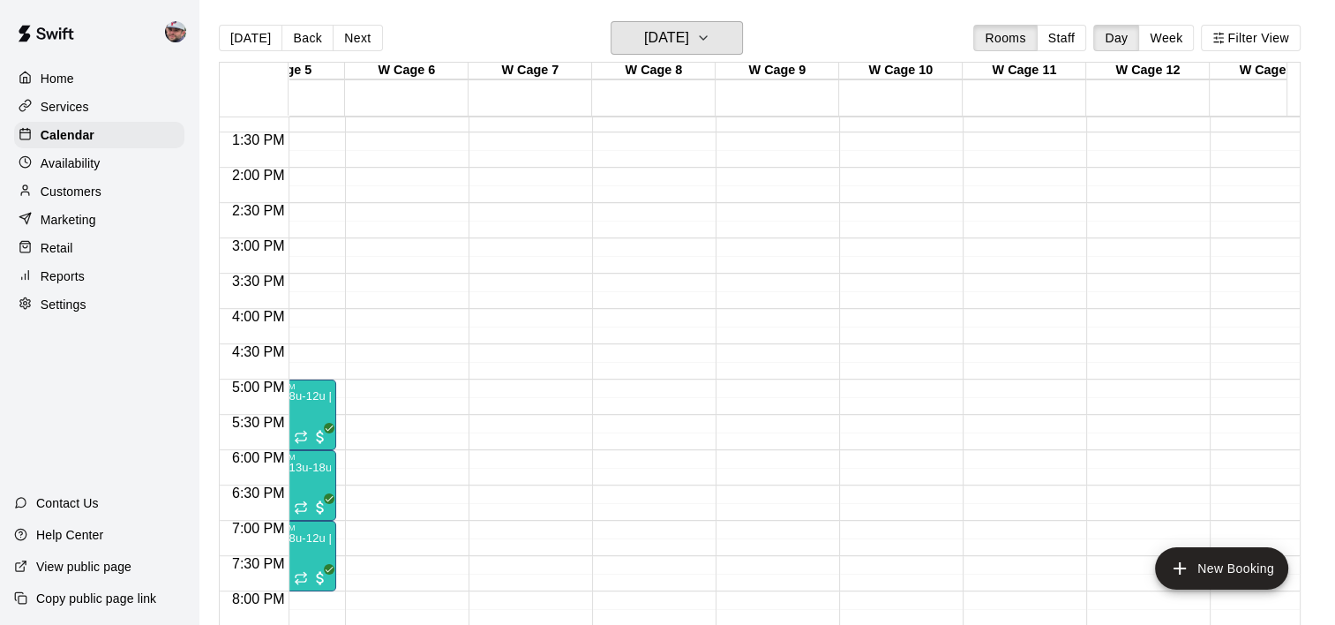
scroll to position [0, 632]
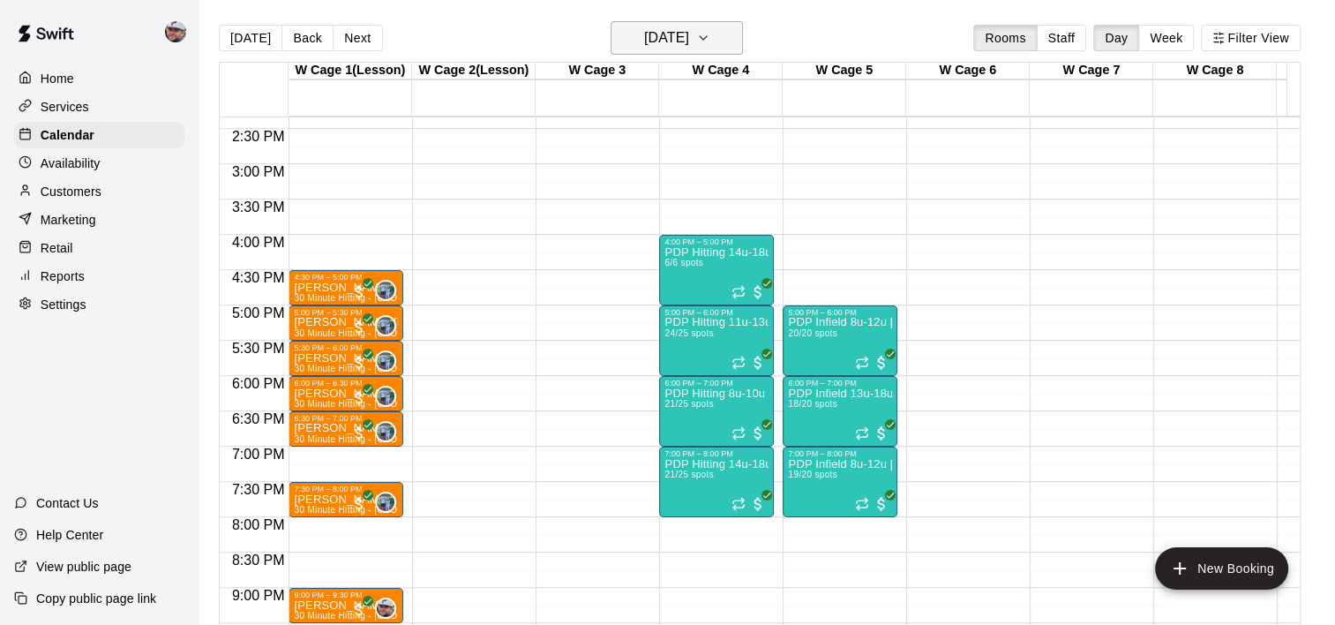
click at [716, 21] on button "[DATE]" at bounding box center [677, 38] width 132 height 34
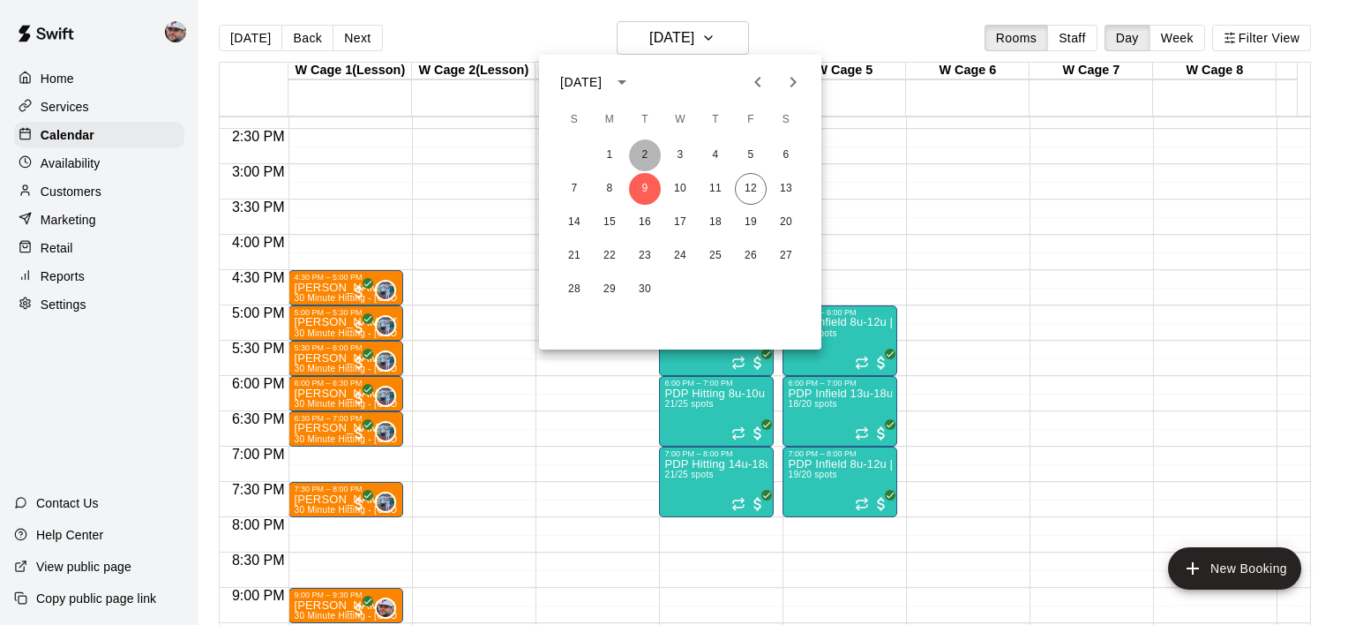
click at [646, 159] on button "2" at bounding box center [645, 155] width 32 height 32
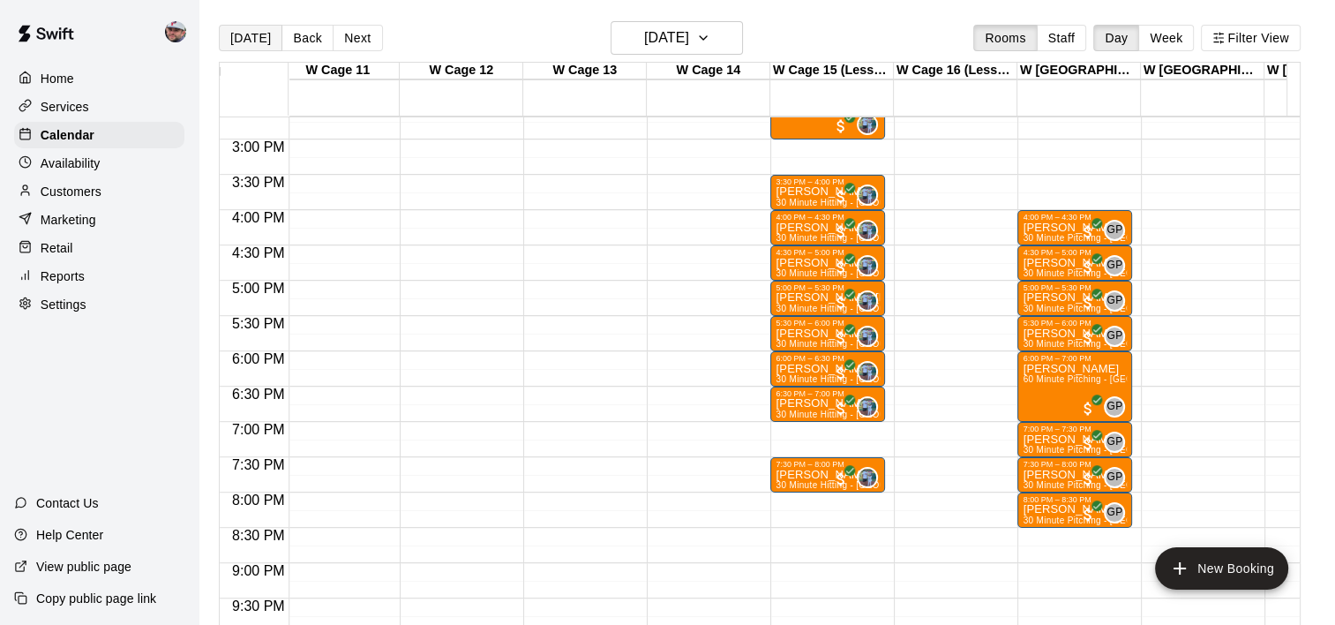
click at [250, 42] on button "[DATE]" at bounding box center [251, 38] width 64 height 26
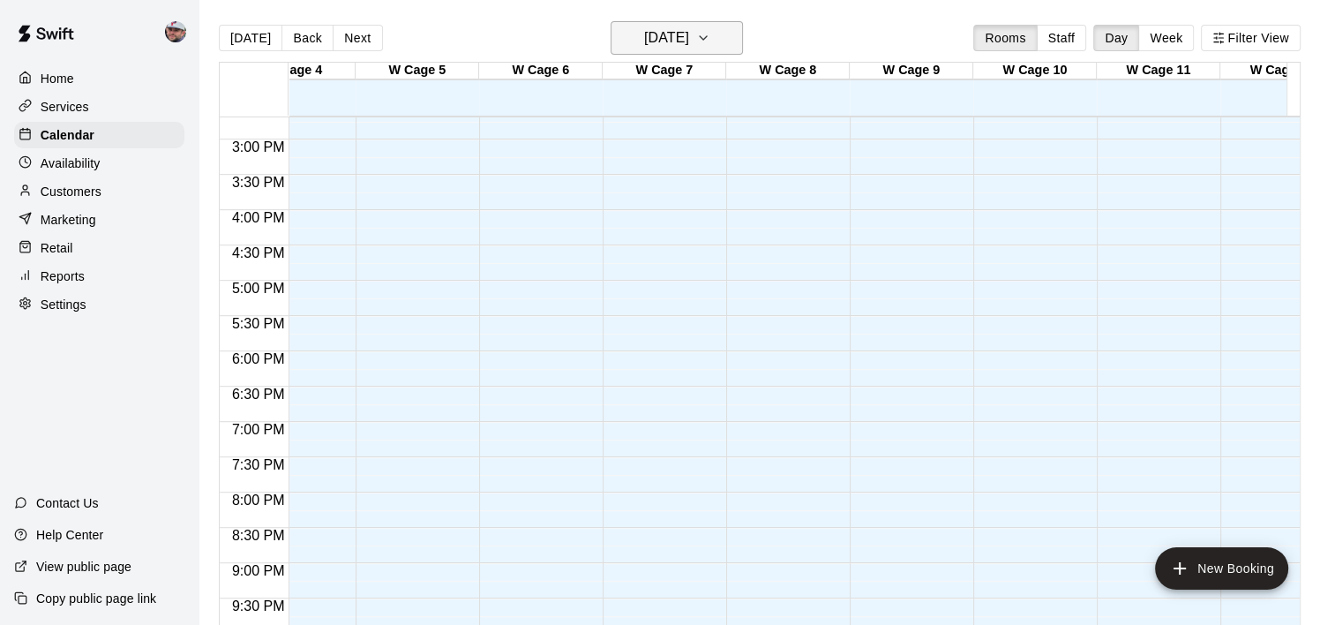
click at [670, 42] on h6 "[DATE]" at bounding box center [666, 38] width 45 height 25
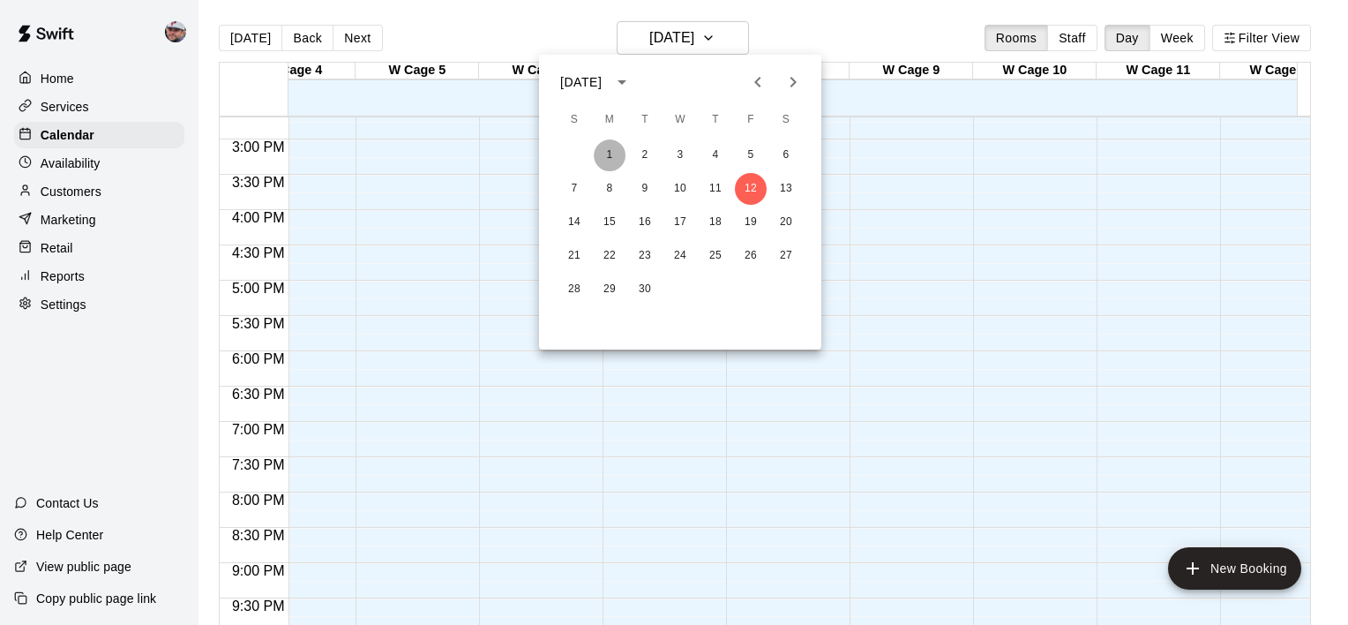
click at [604, 154] on button "1" at bounding box center [610, 155] width 32 height 32
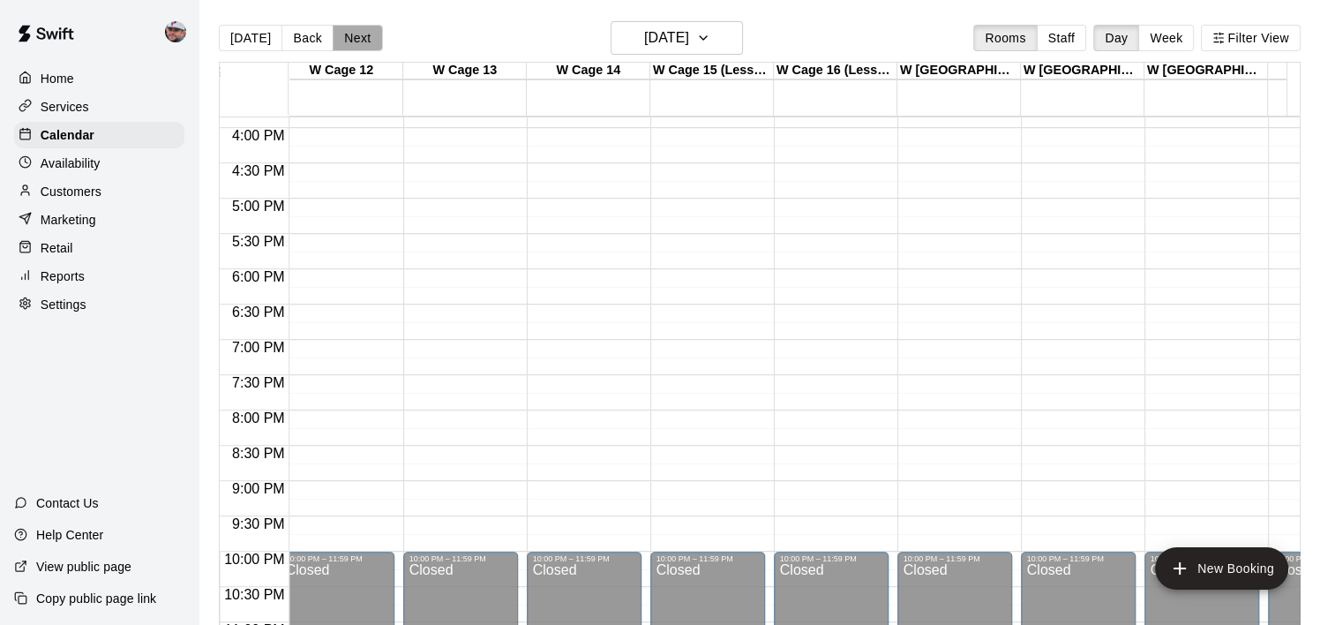
click at [352, 38] on button "Next" at bounding box center [357, 38] width 49 height 26
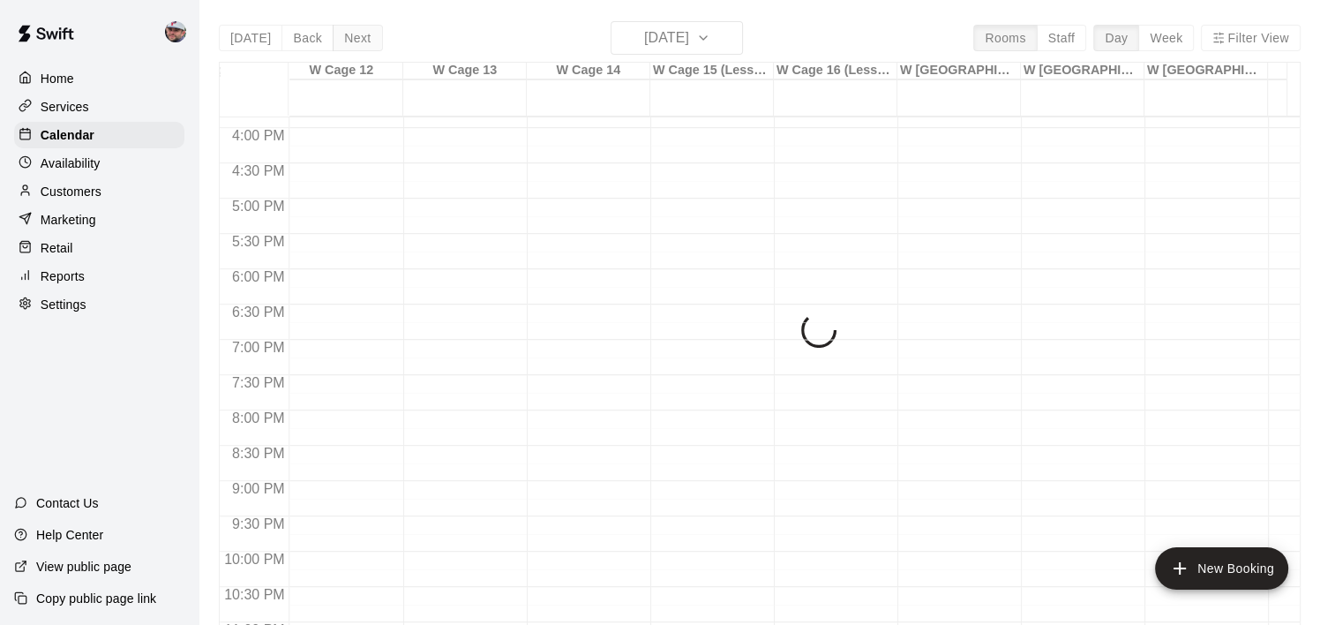
click at [352, 38] on div "[DATE] Back [DATE][DATE] Rooms Staff Day Week Filter View W Cage 1(Lesson) 02 T…" at bounding box center [760, 333] width 1082 height 625
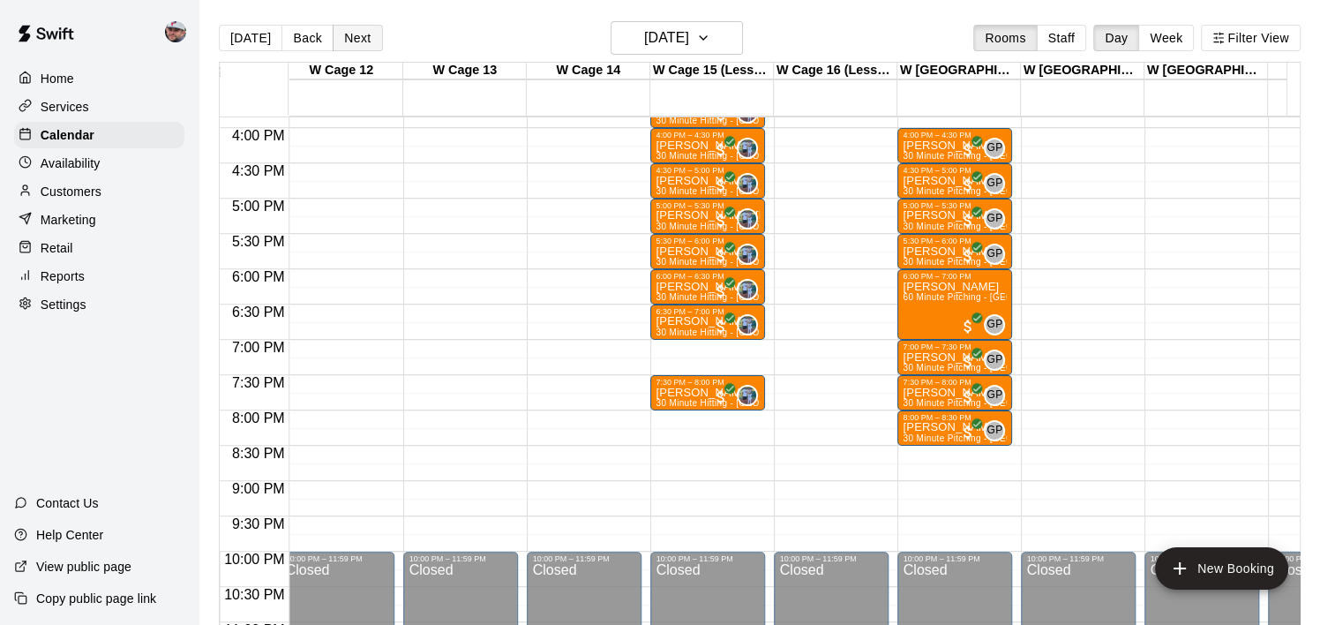
click at [352, 38] on button "Next" at bounding box center [357, 38] width 49 height 26
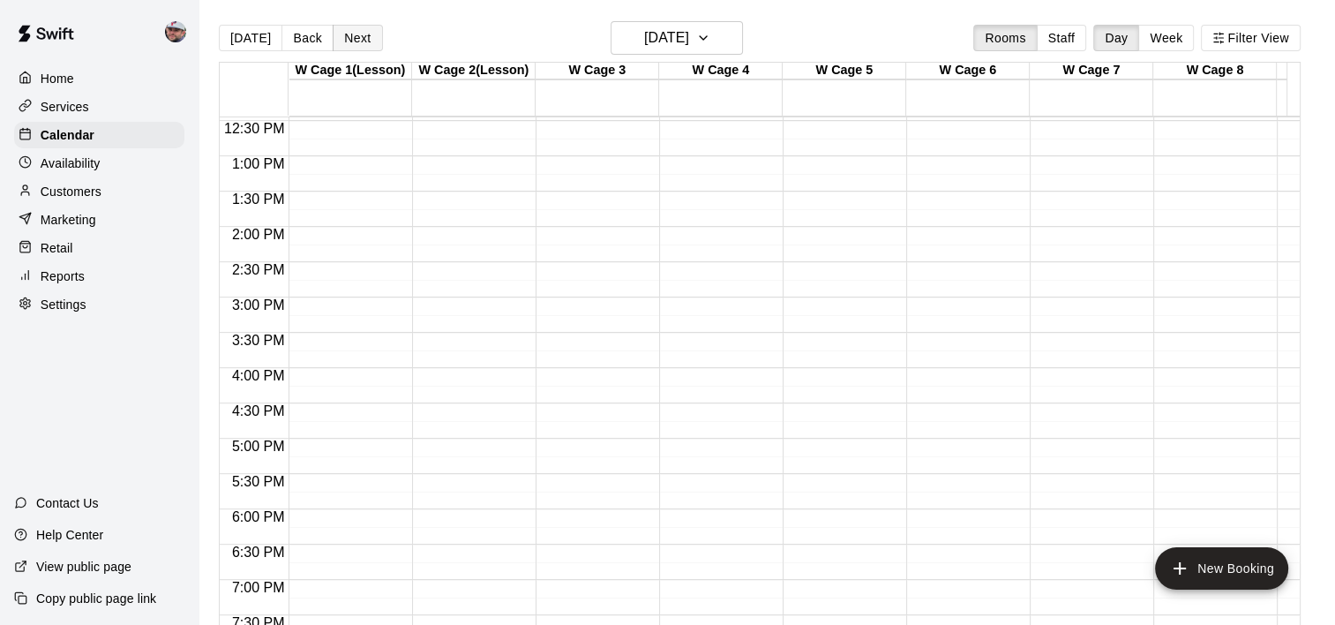
click at [350, 31] on button "Next" at bounding box center [357, 38] width 49 height 26
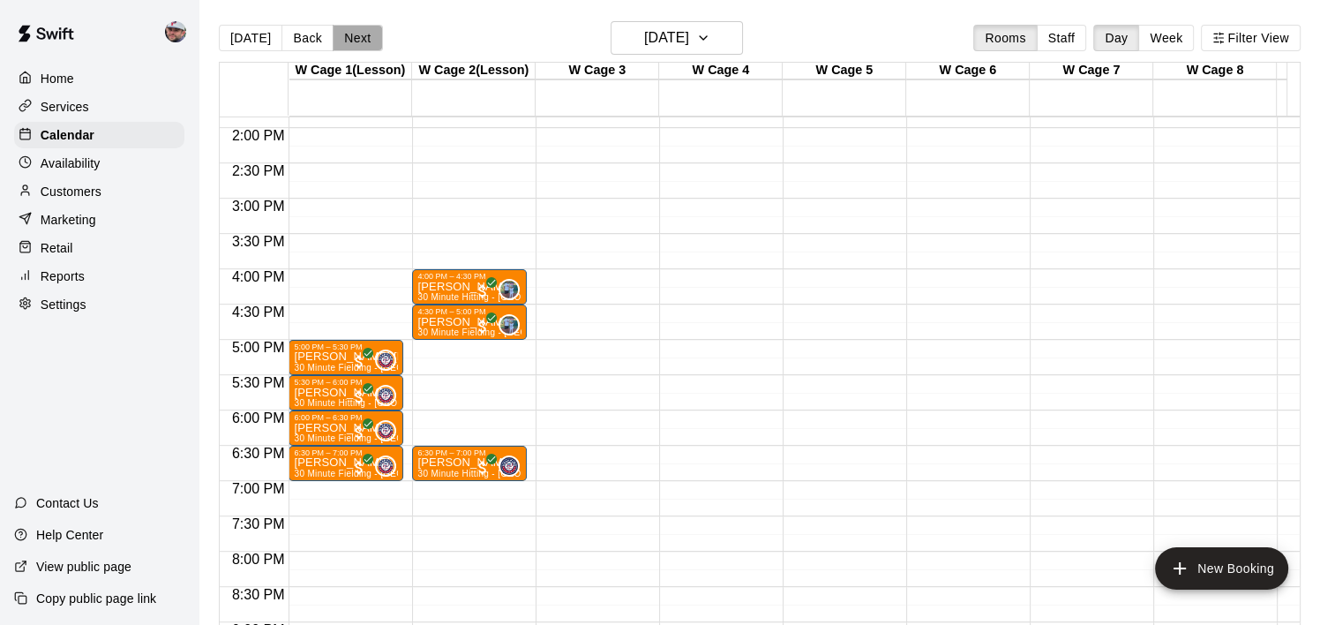
click at [350, 37] on button "Next" at bounding box center [357, 38] width 49 height 26
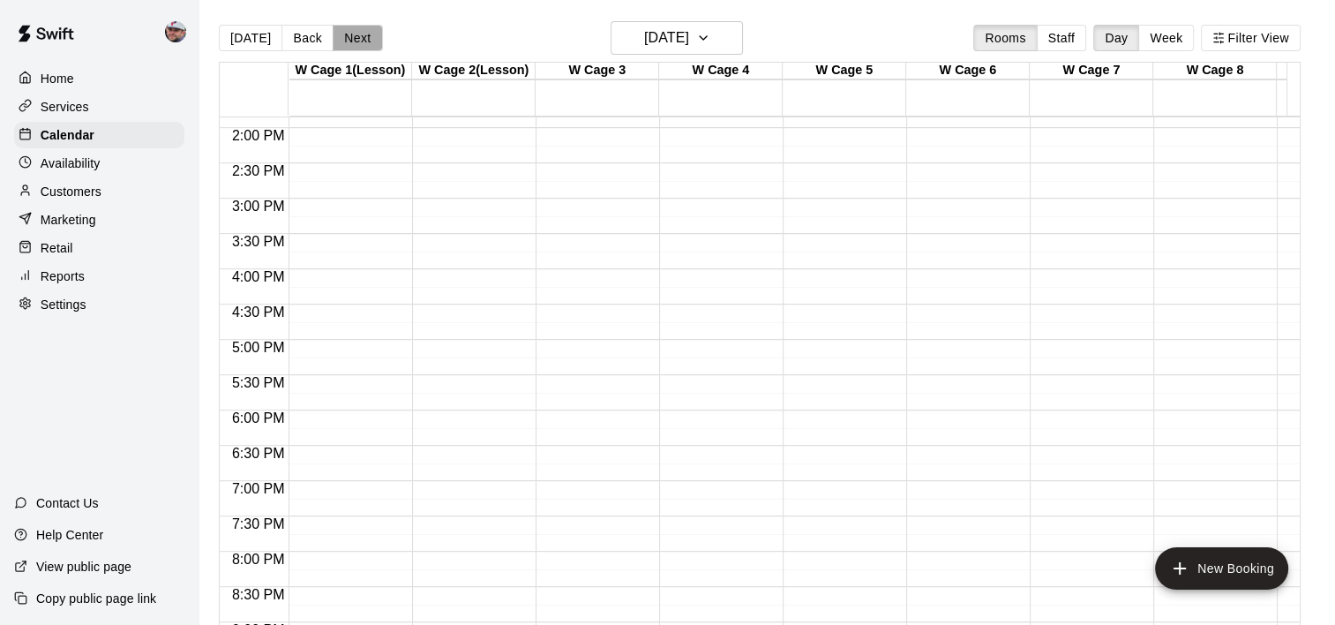
click at [363, 48] on button "Next" at bounding box center [357, 38] width 49 height 26
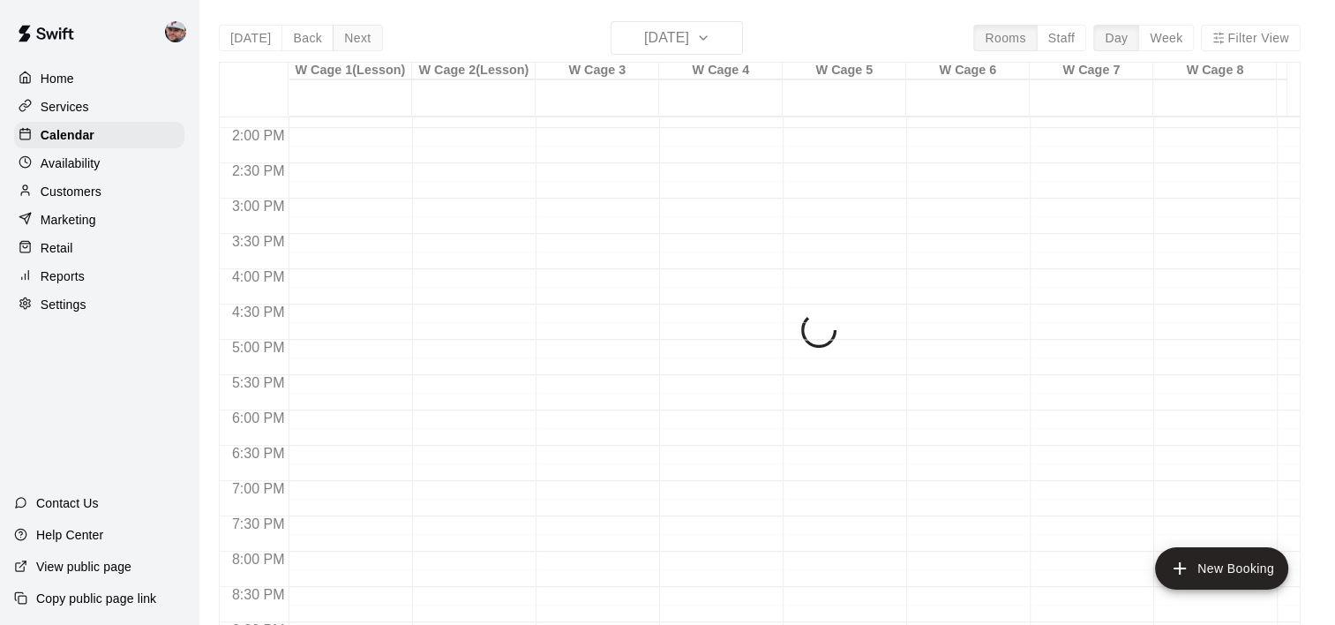
click at [363, 48] on div "[DATE] Back [DATE][DATE] Rooms Staff Day Week Filter View W Cage 1(Lesson) 06 S…" at bounding box center [760, 333] width 1082 height 625
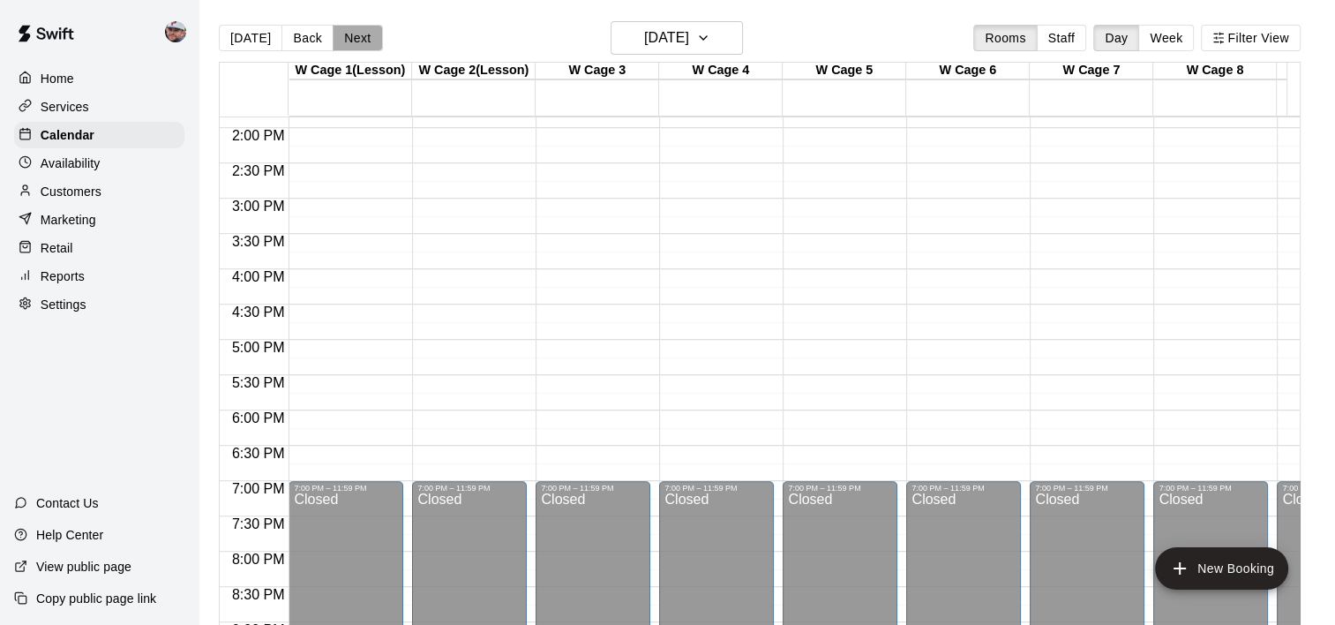
click at [363, 48] on button "Next" at bounding box center [357, 38] width 49 height 26
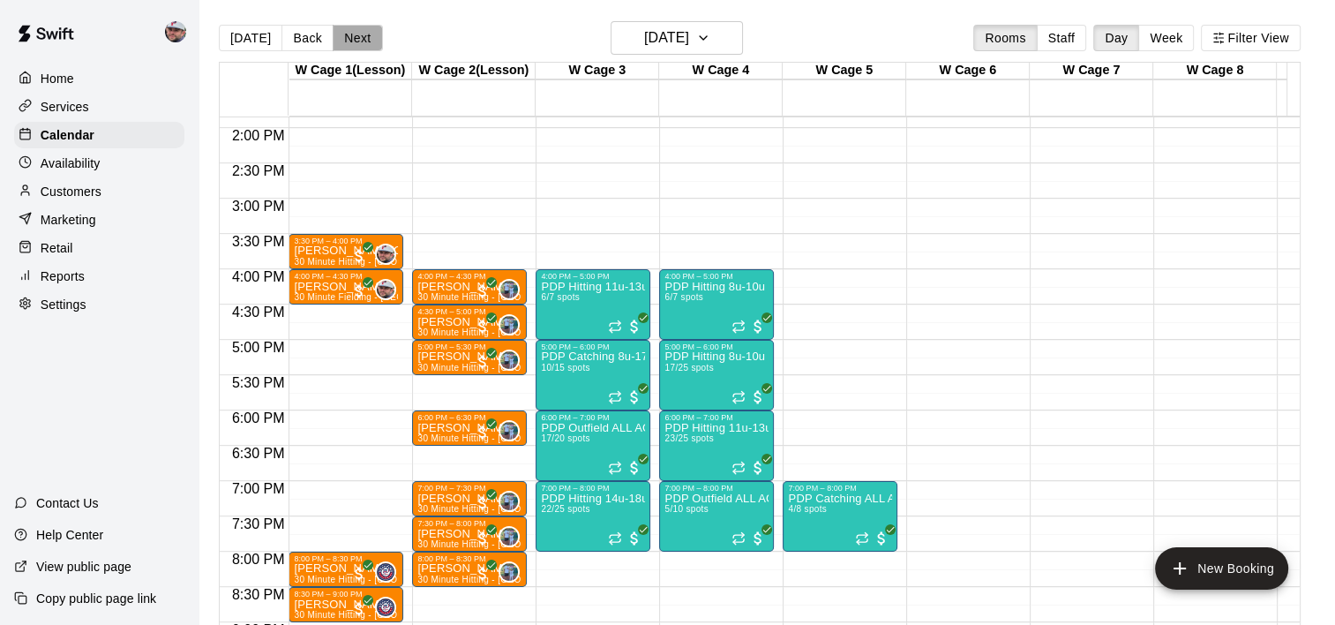
click at [359, 47] on button "Next" at bounding box center [357, 38] width 49 height 26
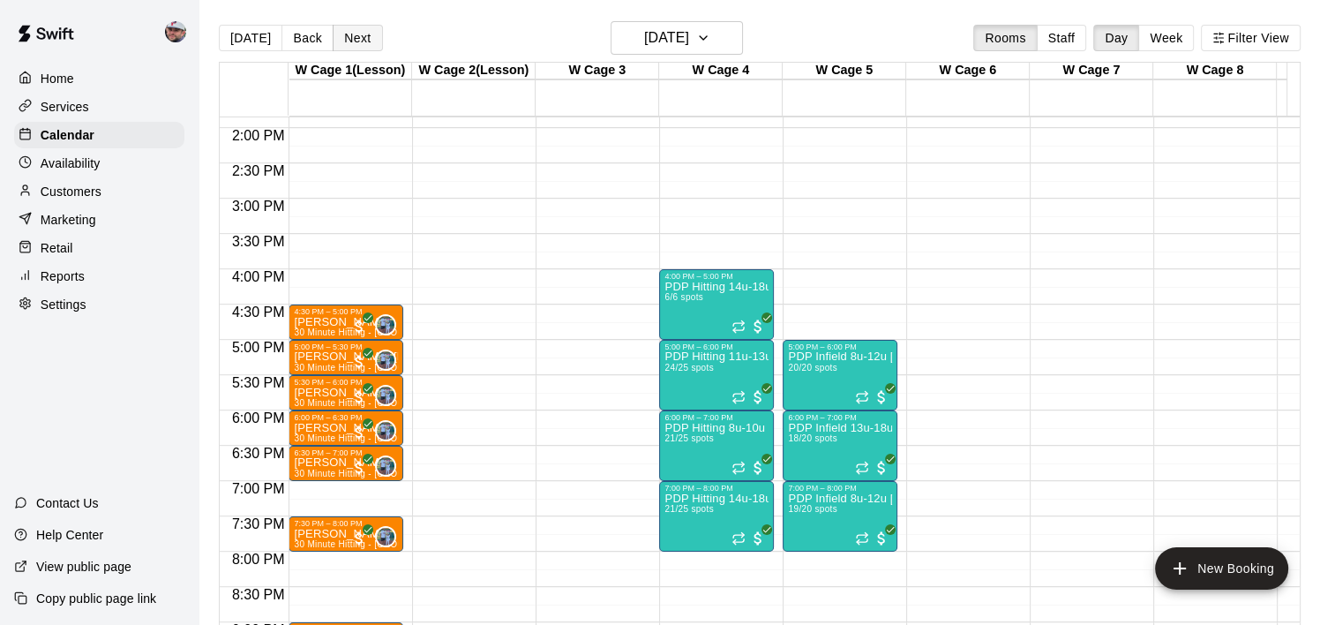
click at [359, 47] on button "Next" at bounding box center [357, 38] width 49 height 26
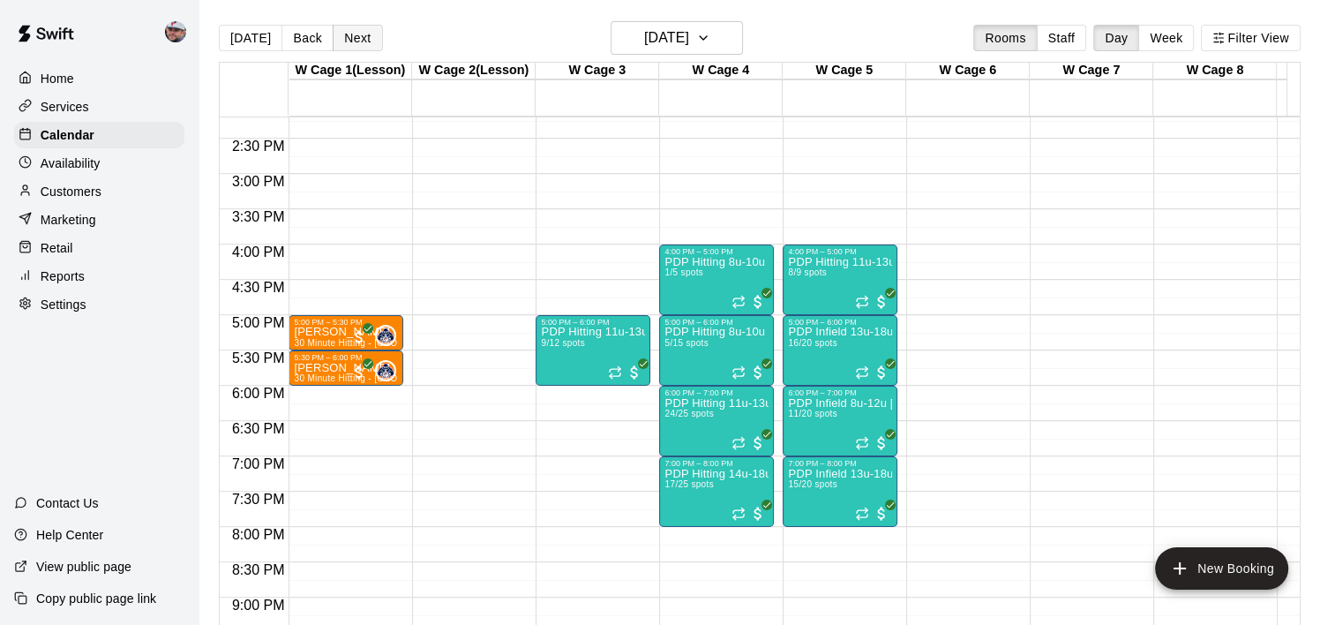
click at [356, 35] on button "Next" at bounding box center [357, 38] width 49 height 26
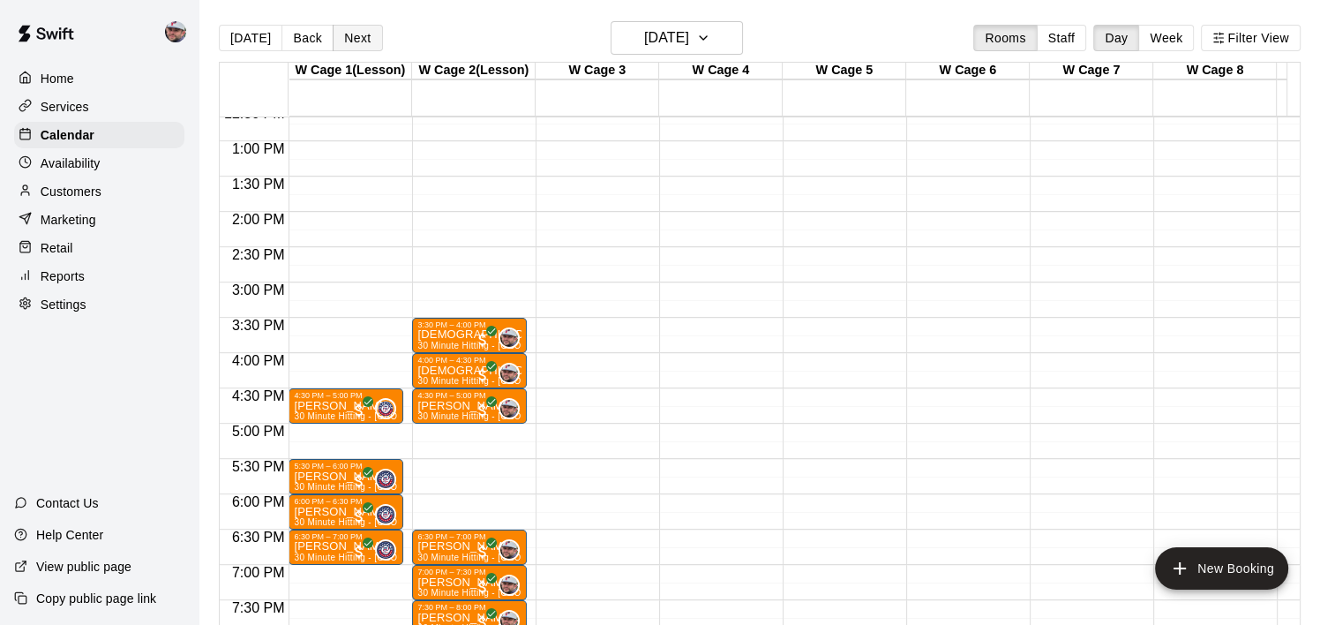
click at [356, 31] on button "Next" at bounding box center [357, 38] width 49 height 26
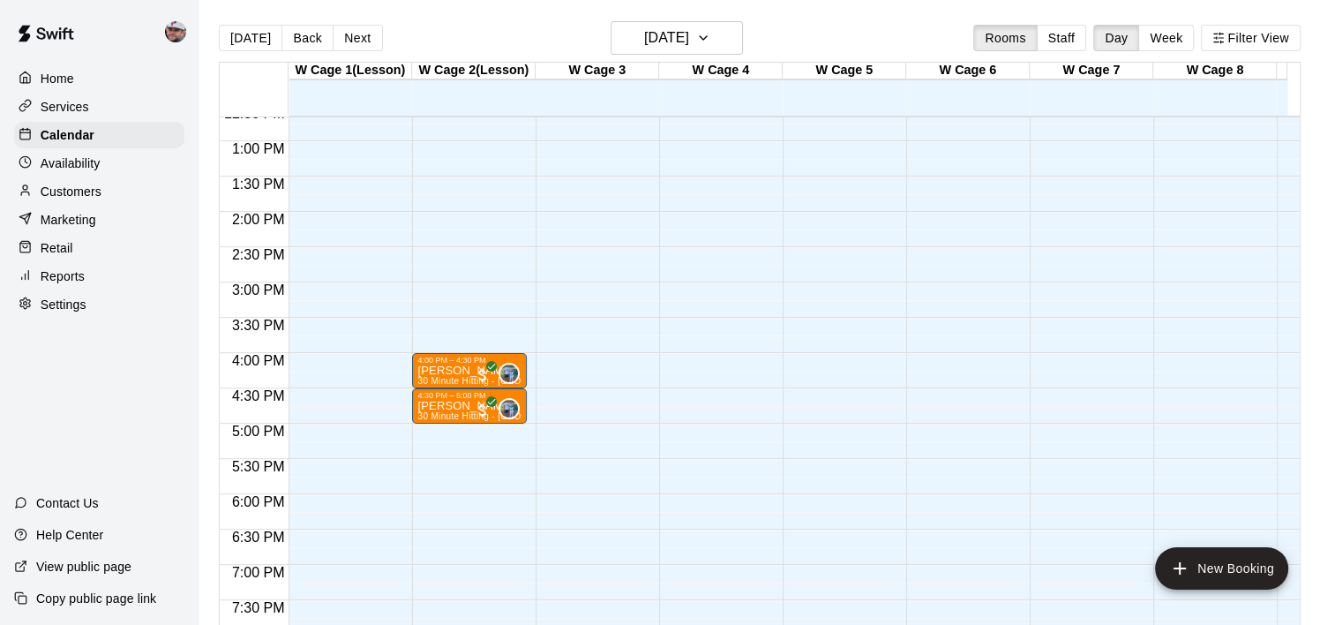
click at [660, 55] on div "[DATE] Back [DATE][DATE] Rooms Staff Day Week Filter View" at bounding box center [760, 41] width 1082 height 41
click at [667, 47] on h6 "[DATE]" at bounding box center [666, 38] width 45 height 25
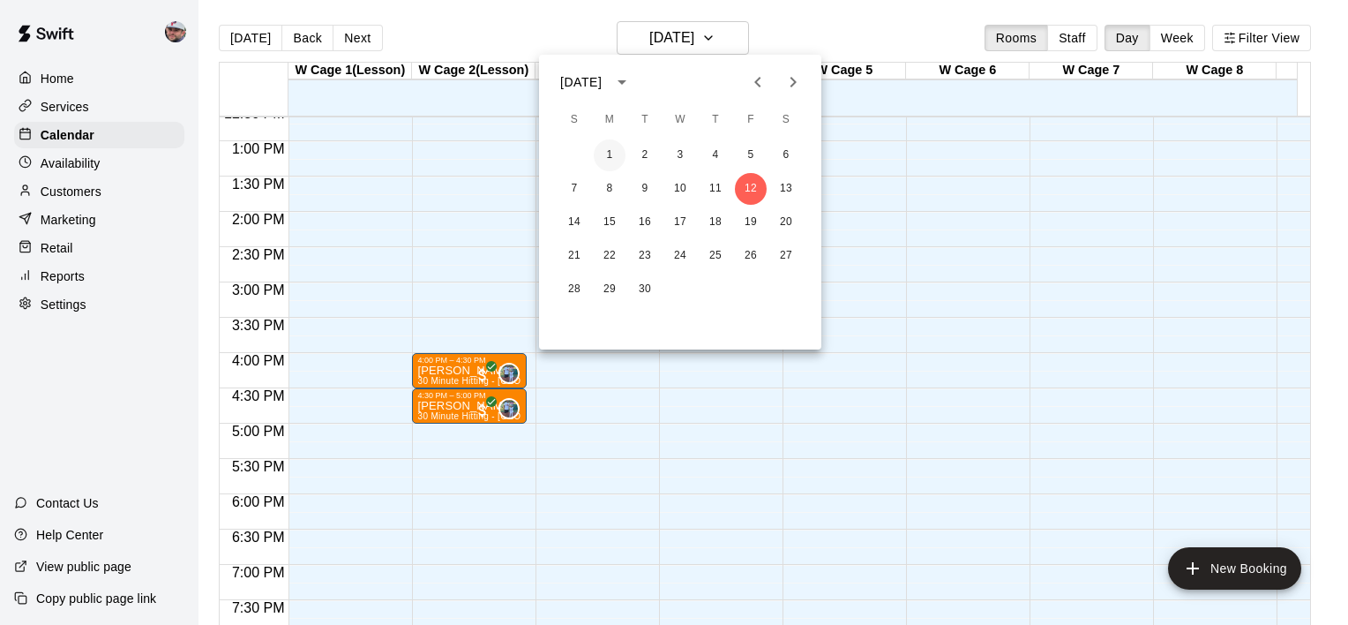
click at [613, 144] on button "1" at bounding box center [610, 155] width 32 height 32
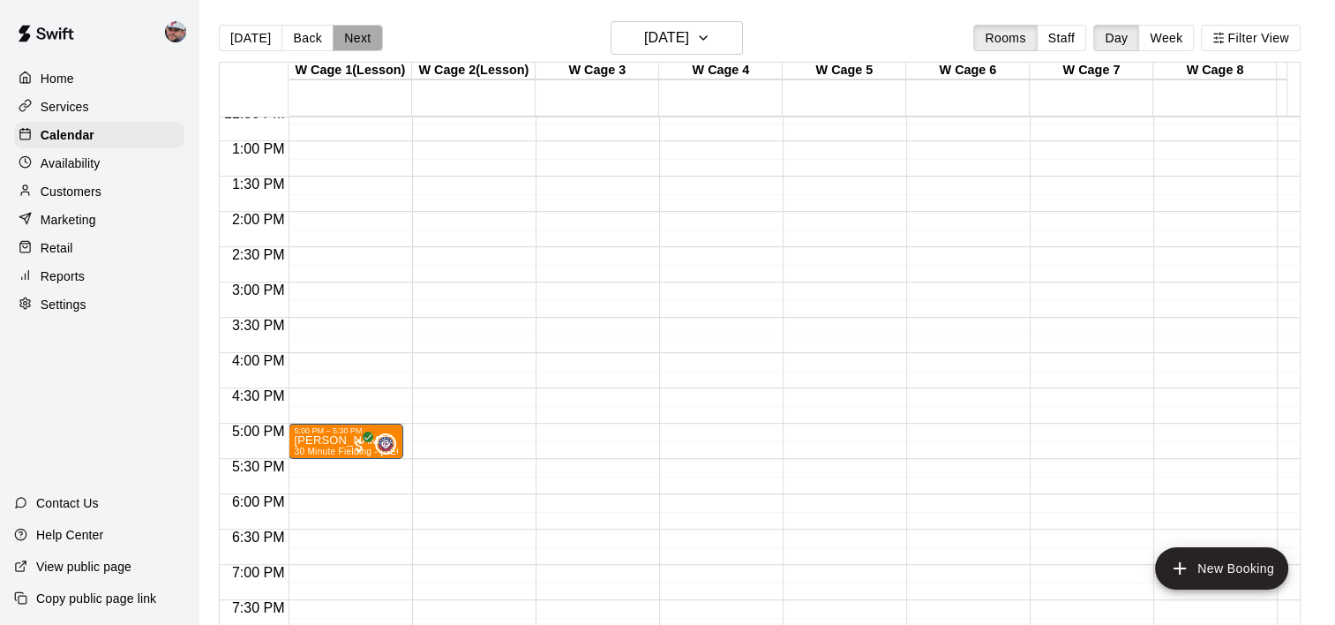
click at [365, 32] on button "Next" at bounding box center [357, 38] width 49 height 26
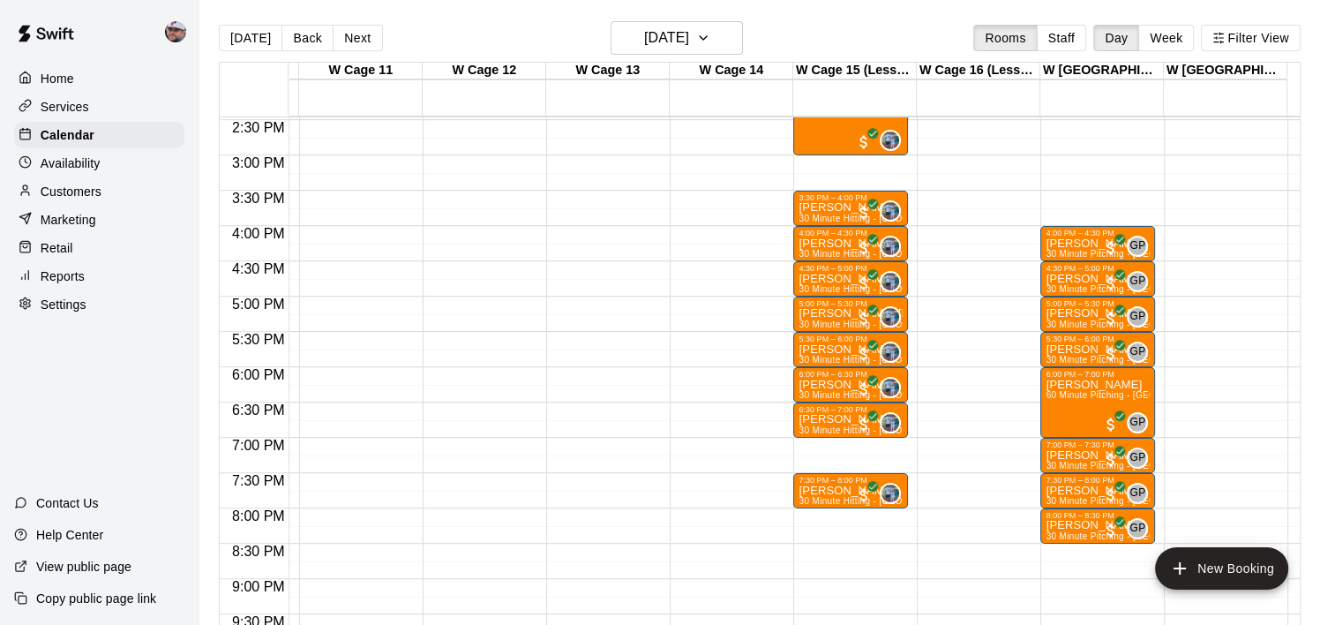
scroll to position [0, 1300]
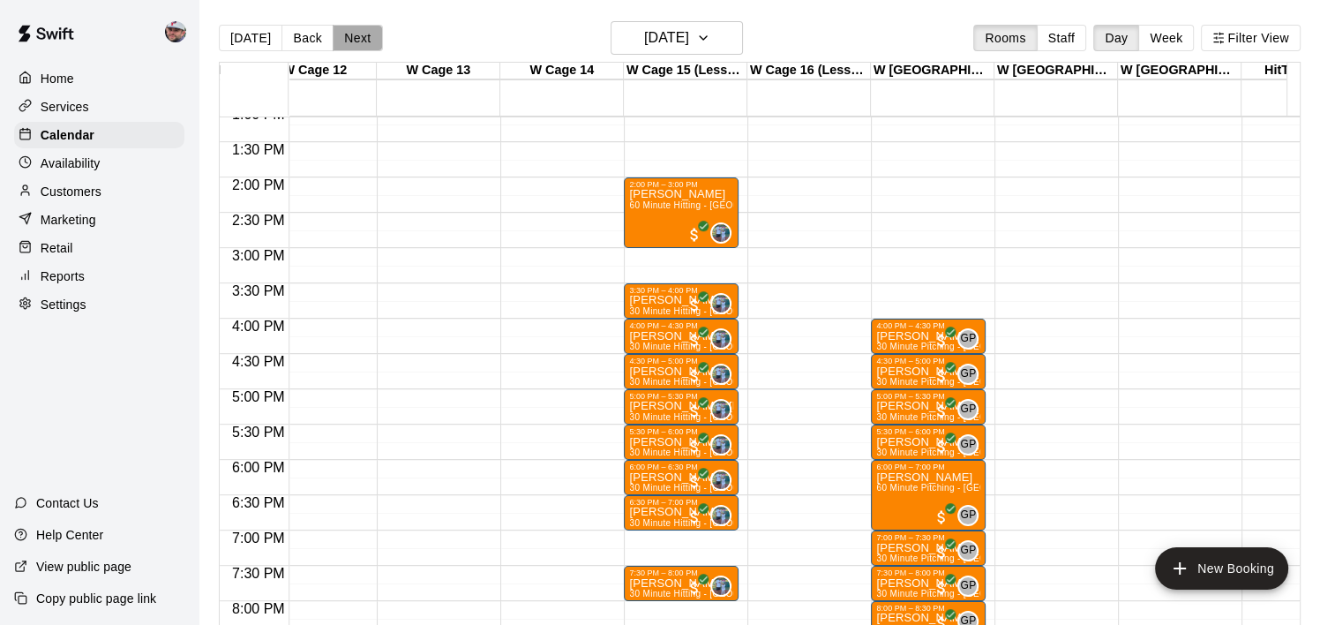
click at [348, 33] on button "Next" at bounding box center [357, 38] width 49 height 26
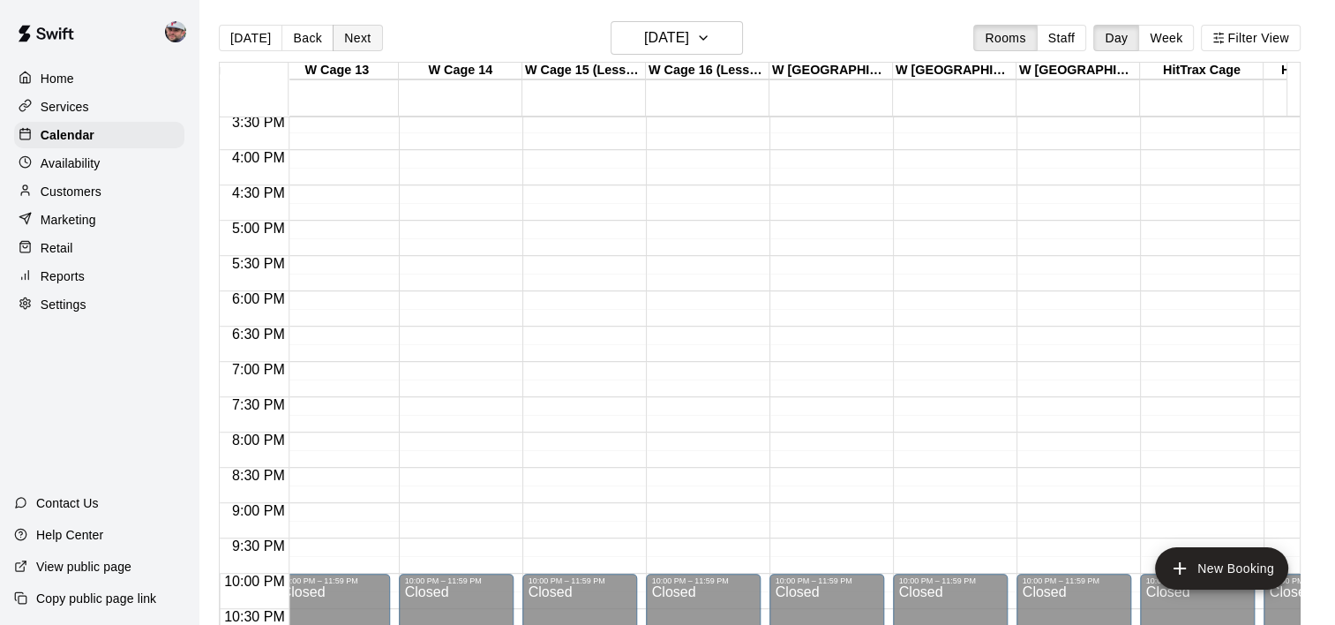
click at [371, 38] on button "Next" at bounding box center [357, 38] width 49 height 26
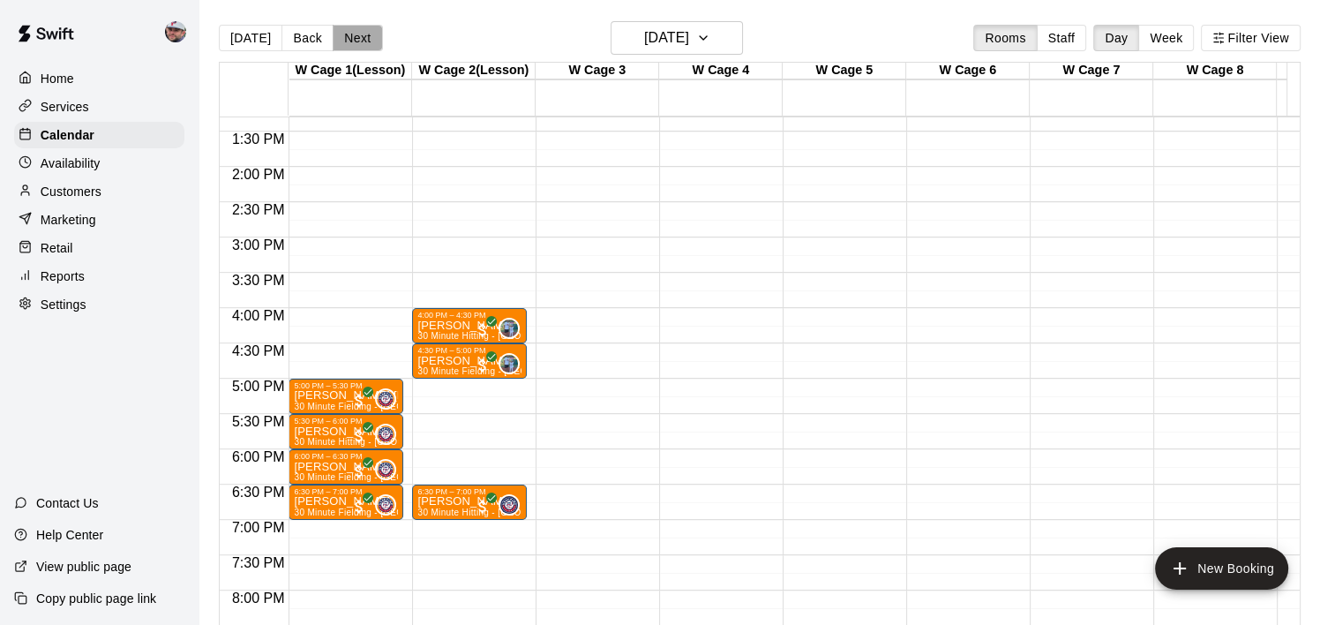
click at [342, 31] on button "Next" at bounding box center [357, 38] width 49 height 26
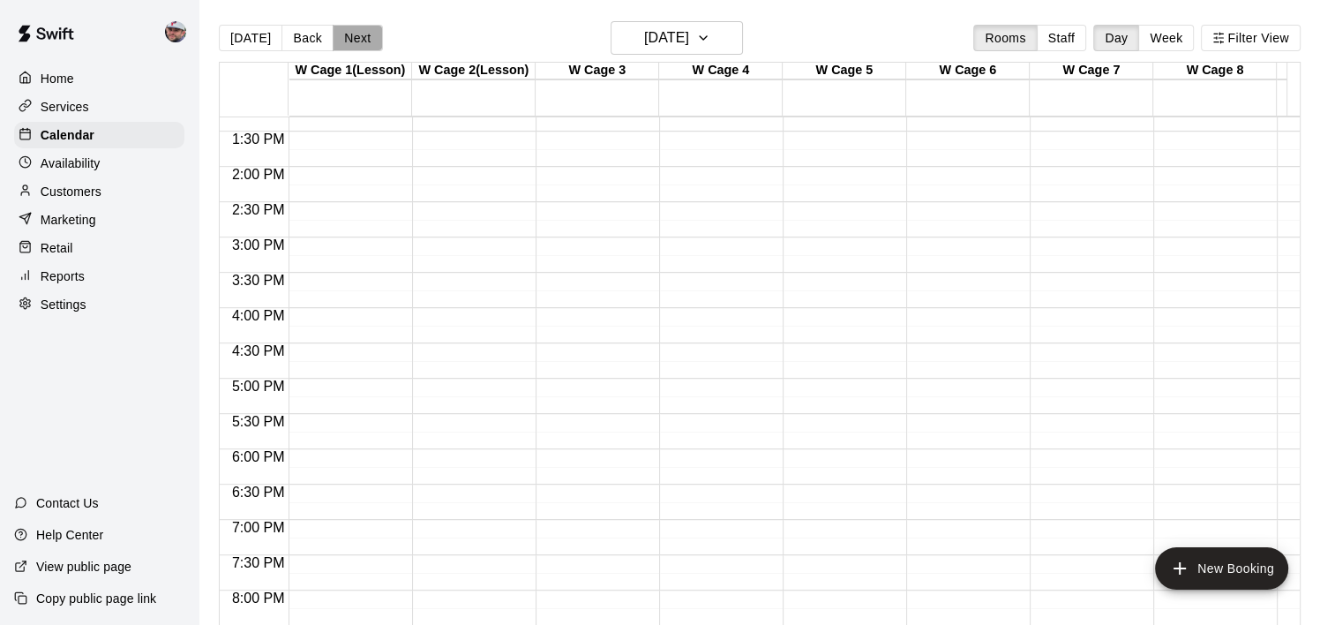
click at [342, 31] on button "Next" at bounding box center [357, 38] width 49 height 26
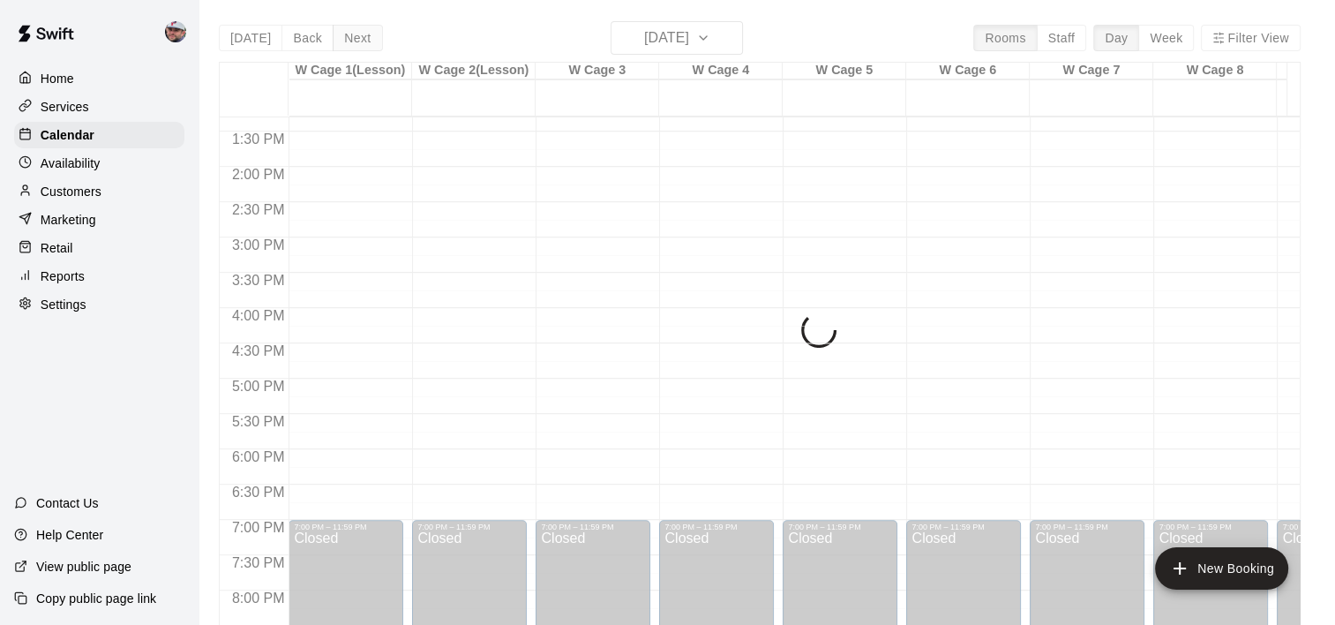
click at [342, 31] on div "[DATE] Back [DATE][DATE] Rooms Staff Day Week Filter View W Cage 1(Lesson) 06 S…" at bounding box center [760, 333] width 1082 height 625
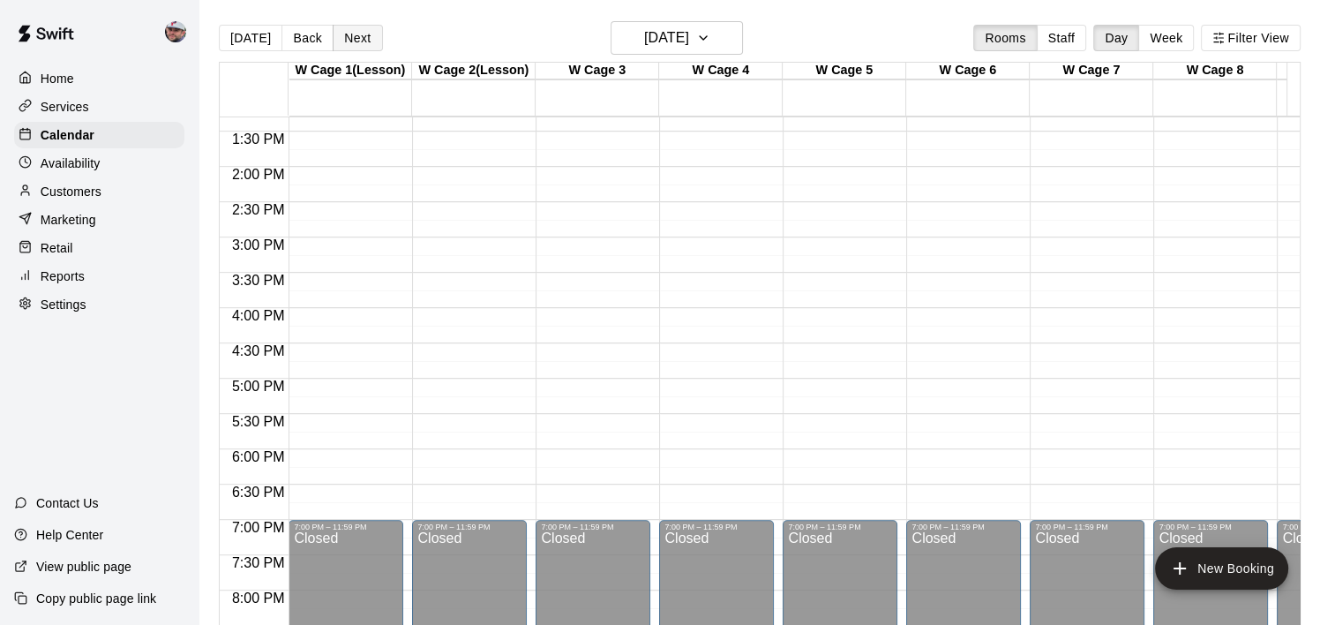
click at [342, 31] on button "Next" at bounding box center [357, 38] width 49 height 26
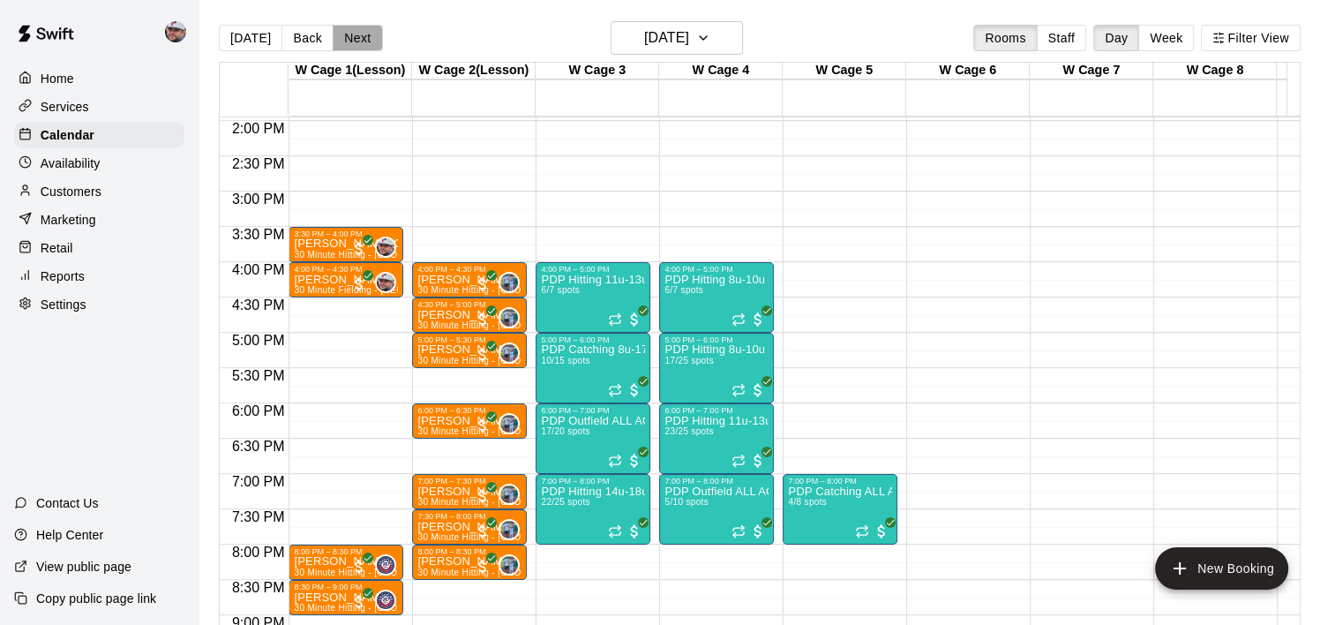
click at [363, 48] on button "Next" at bounding box center [357, 38] width 49 height 26
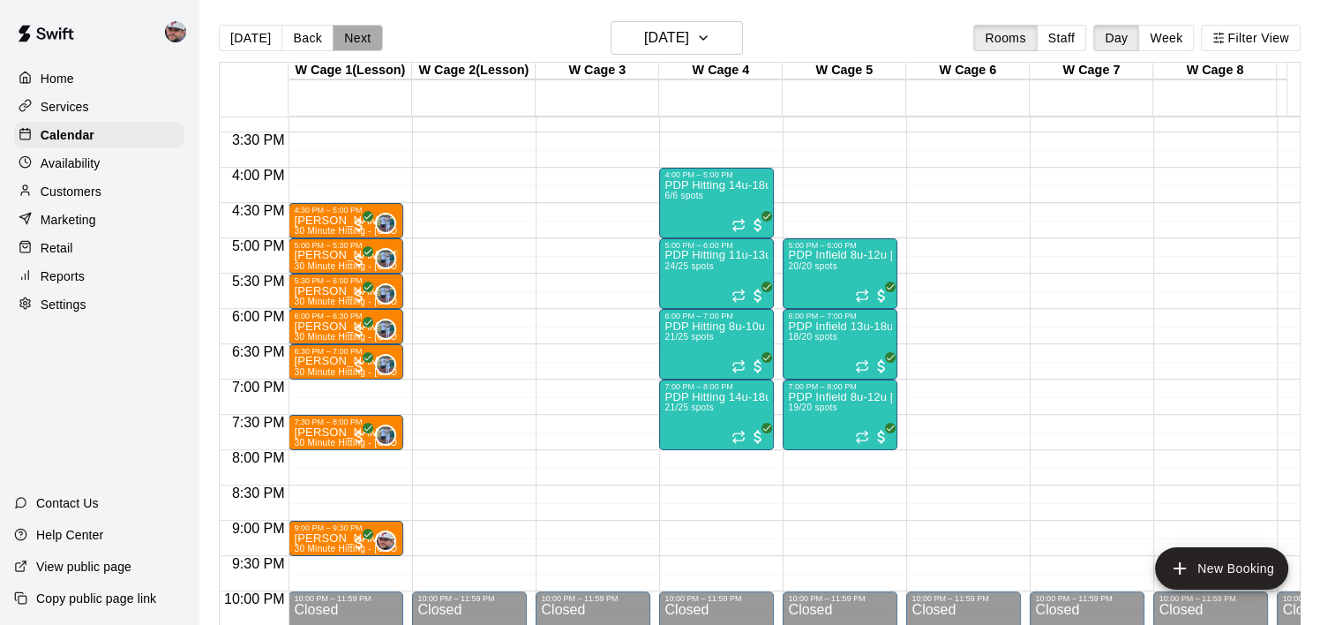
click at [339, 31] on button "Next" at bounding box center [357, 38] width 49 height 26
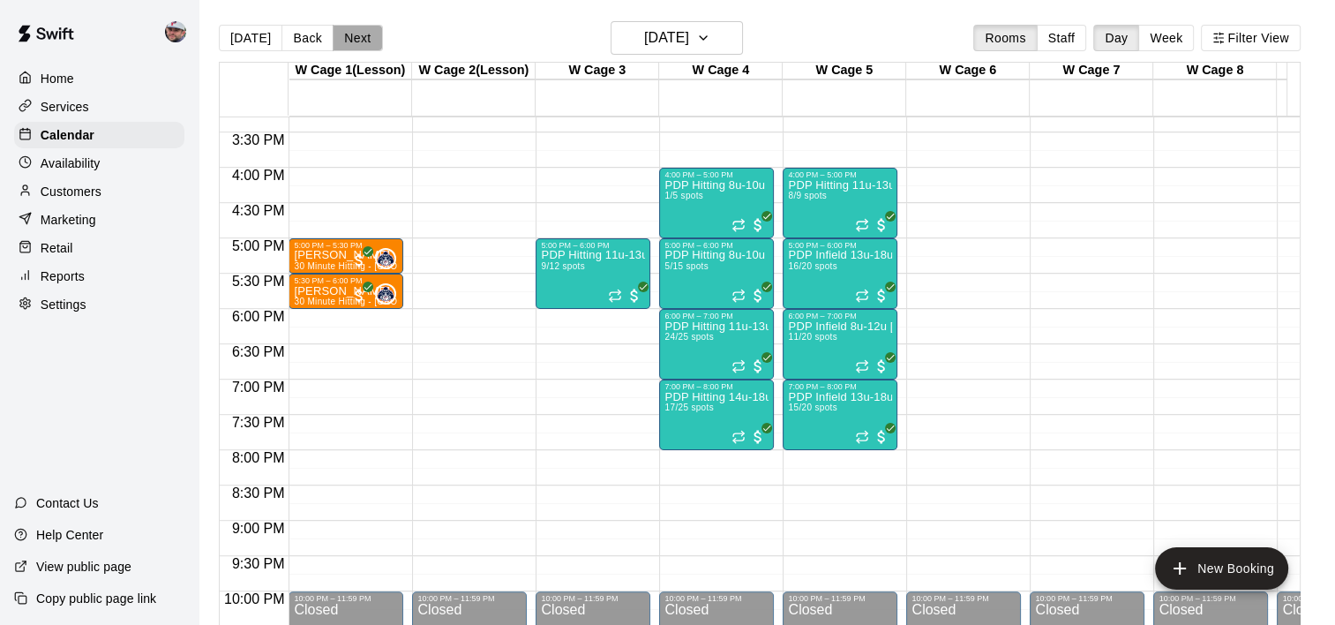
click at [356, 45] on button "Next" at bounding box center [357, 38] width 49 height 26
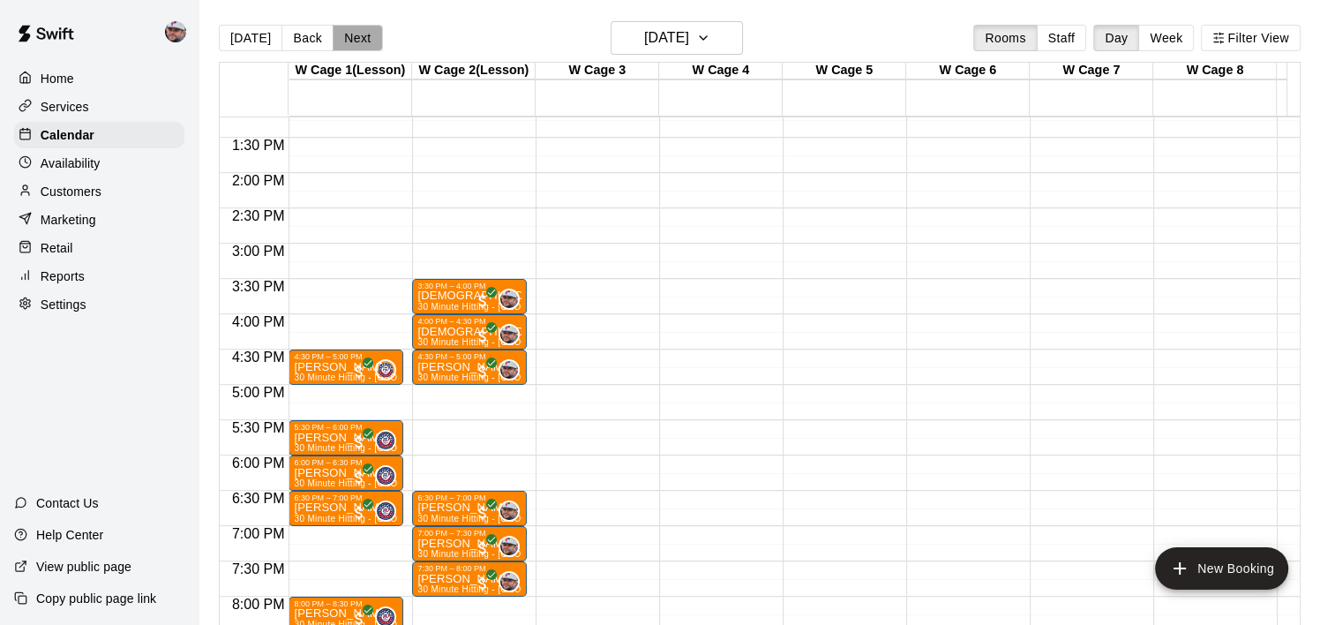
click at [359, 47] on button "Next" at bounding box center [357, 38] width 49 height 26
